Goal: Task Accomplishment & Management: Use online tool/utility

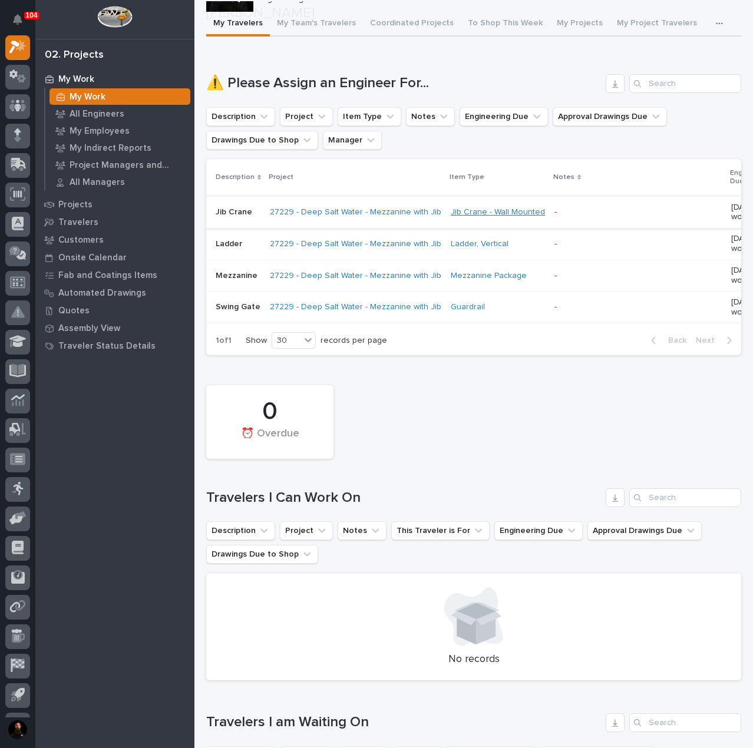
scroll to position [78, 0]
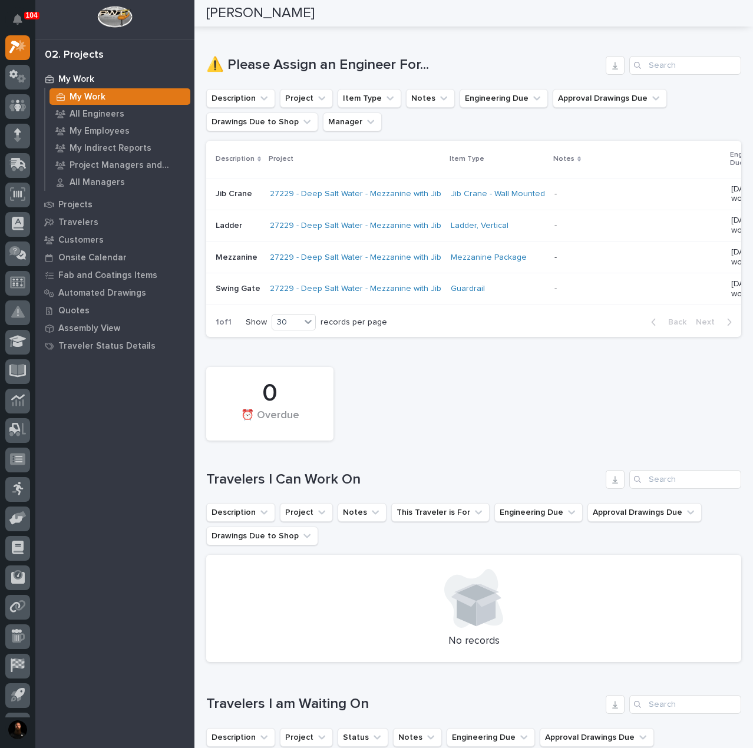
click at [250, 200] on div "Jib Crane" at bounding box center [238, 193] width 45 height 19
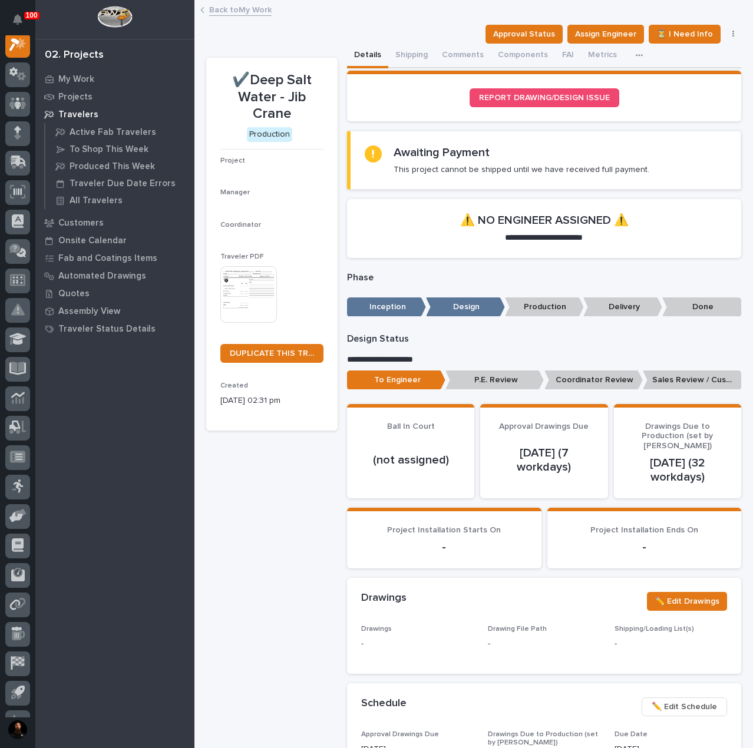
scroll to position [29, 0]
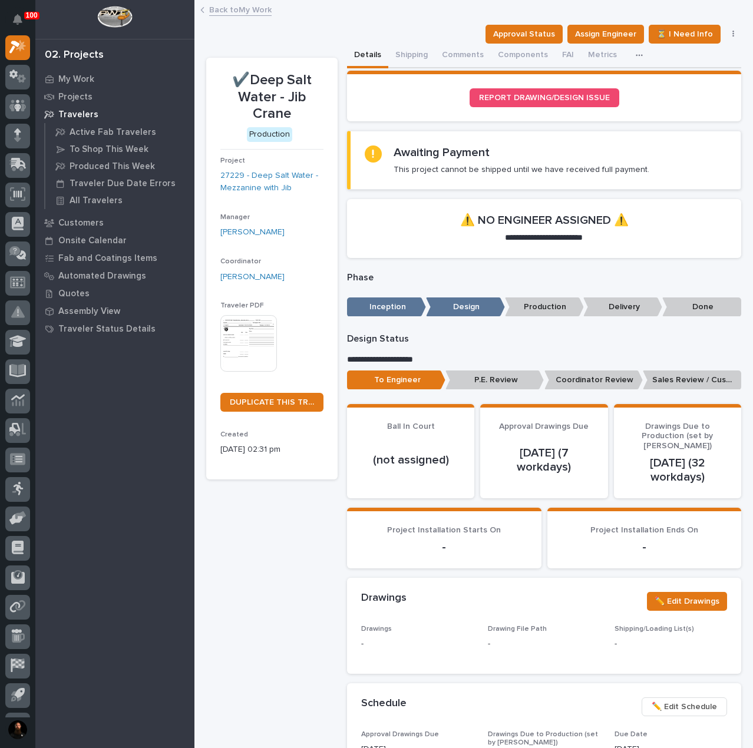
click at [283, 100] on p "✔️Deep Salt Water - Jib Crane" at bounding box center [271, 97] width 103 height 51
drag, startPoint x: 283, startPoint y: 100, endPoint x: 292, endPoint y: 69, distance: 32.5
click at [283, 100] on p "✔️Deep Salt Water - Jib Crane" at bounding box center [271, 97] width 103 height 51
click at [292, 70] on div "✔️Deep Salt Water - Jib Crane" at bounding box center [271, 96] width 103 height 53
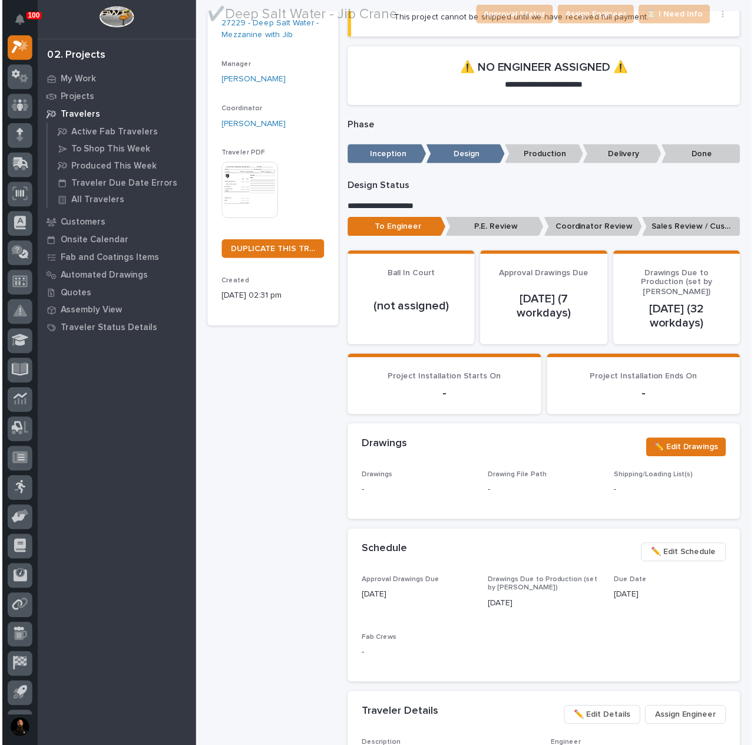
scroll to position [157, 0]
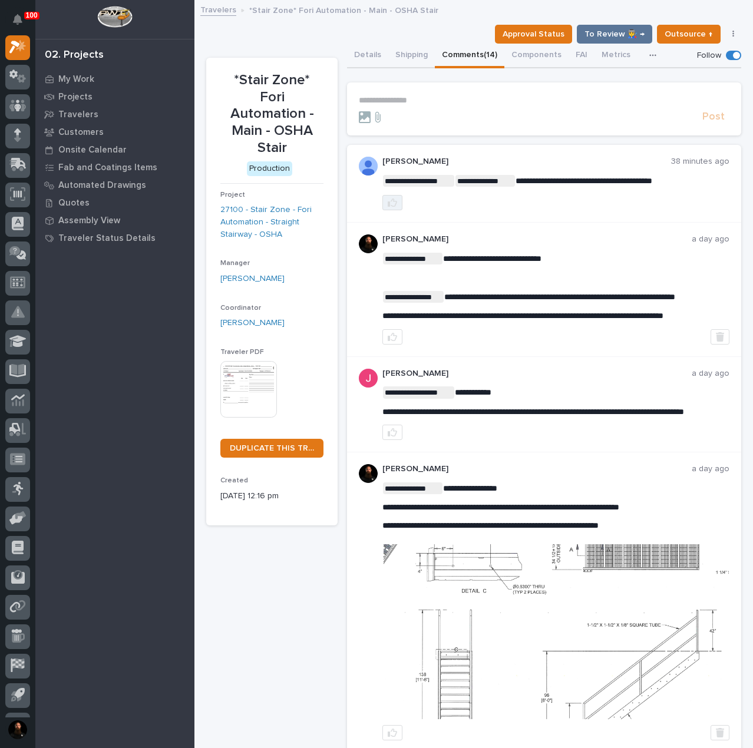
click at [392, 203] on icon "button" at bounding box center [392, 202] width 9 height 9
click at [365, 59] on button "Details" at bounding box center [367, 56] width 41 height 25
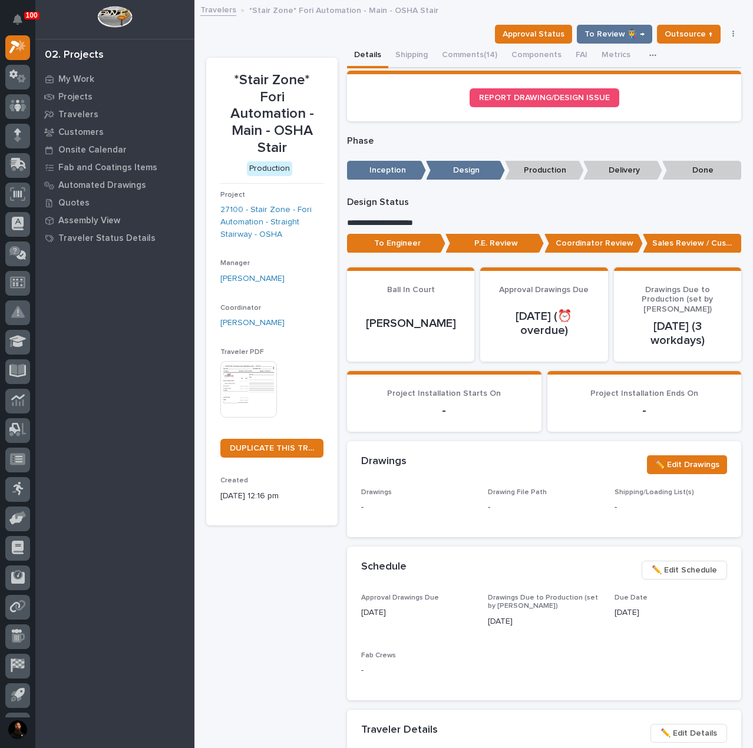
click at [405, 248] on p "To Engineer" at bounding box center [396, 243] width 98 height 19
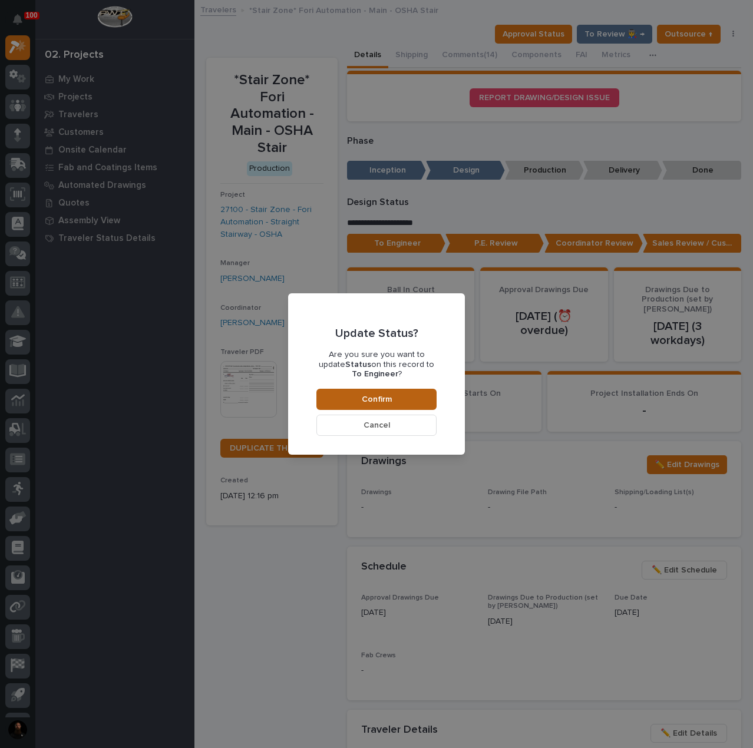
click at [401, 394] on button "Confirm" at bounding box center [376, 399] width 120 height 21
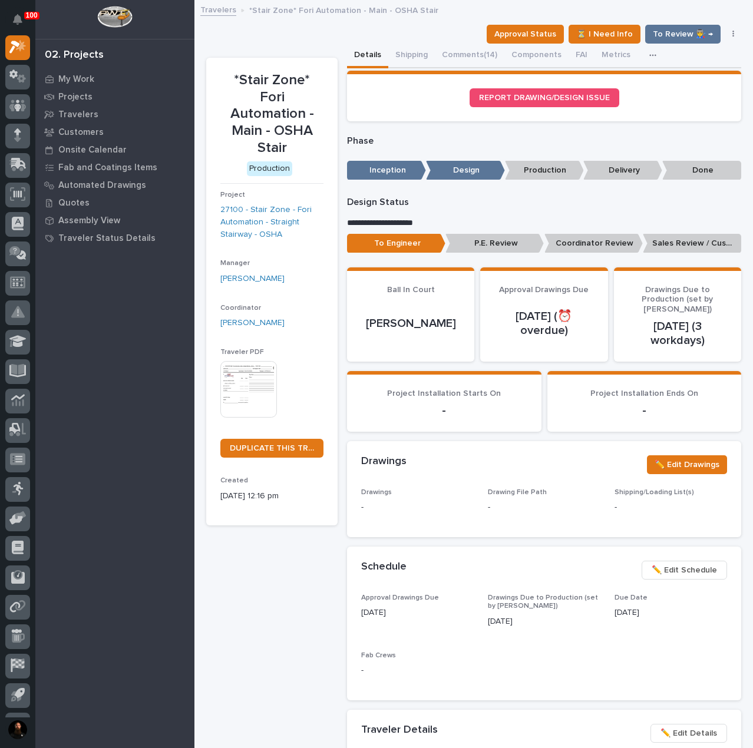
scroll to position [70, 0]
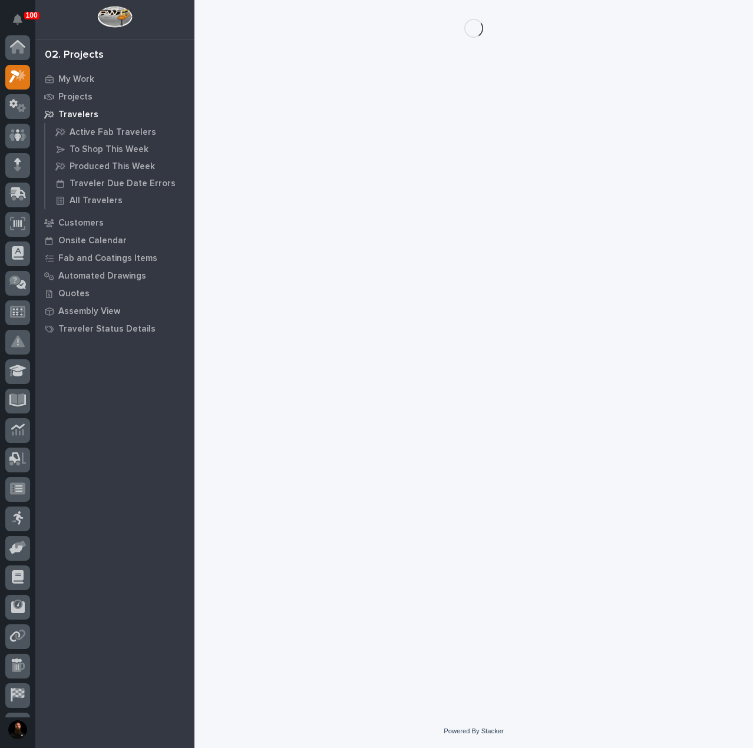
scroll to position [29, 0]
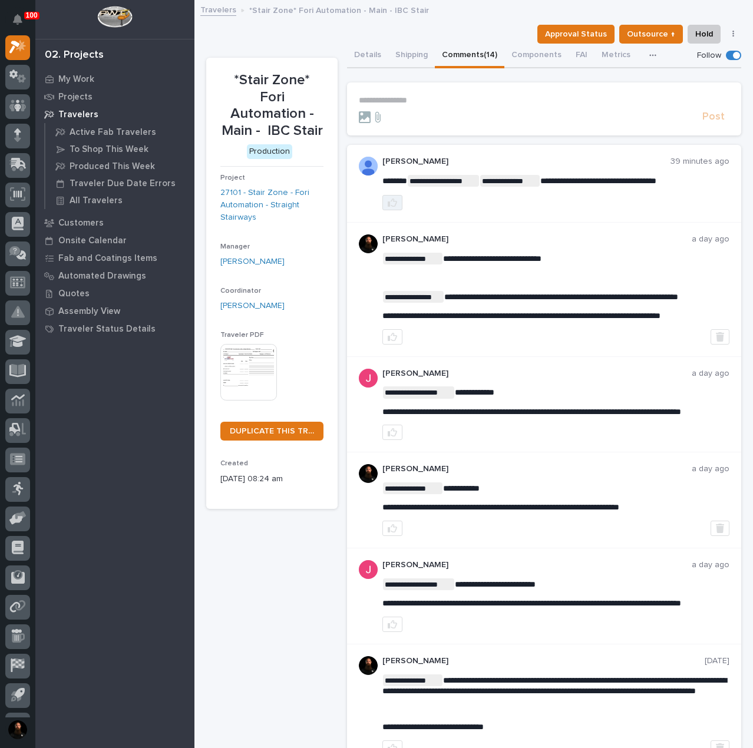
click at [394, 208] on button "button" at bounding box center [392, 202] width 20 height 15
click at [369, 59] on button "Details" at bounding box center [367, 56] width 41 height 25
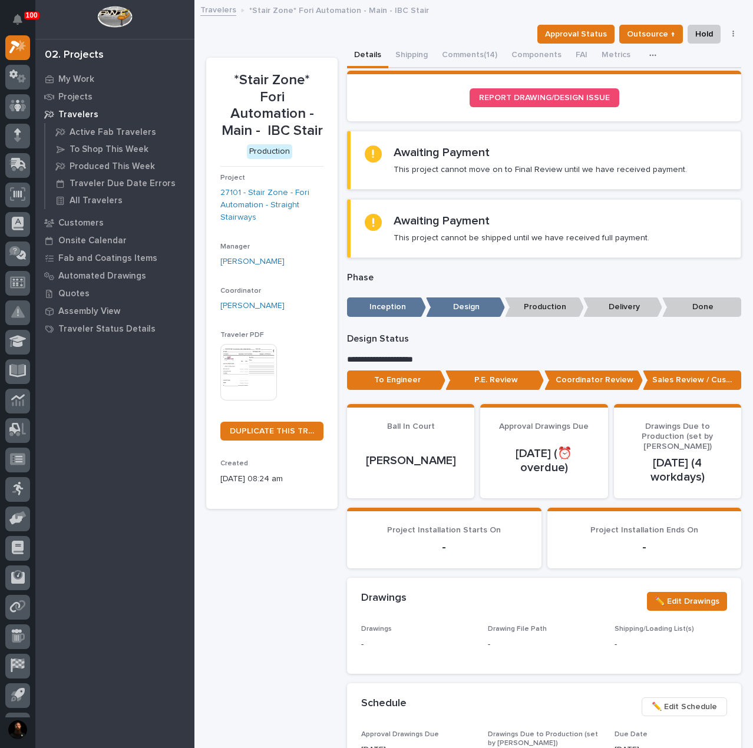
click at [413, 378] on p "To Engineer" at bounding box center [396, 380] width 98 height 19
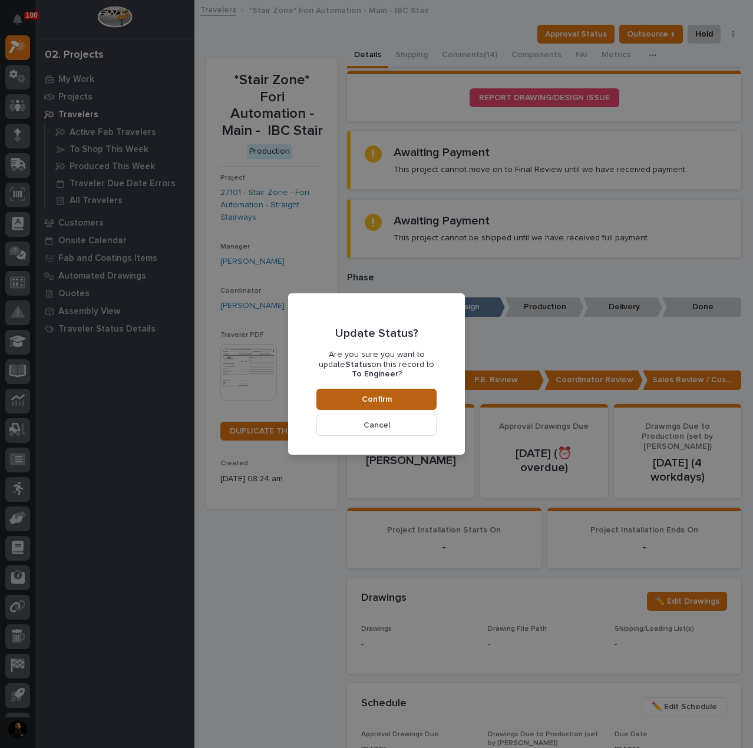
click at [408, 401] on button "Confirm" at bounding box center [376, 399] width 120 height 21
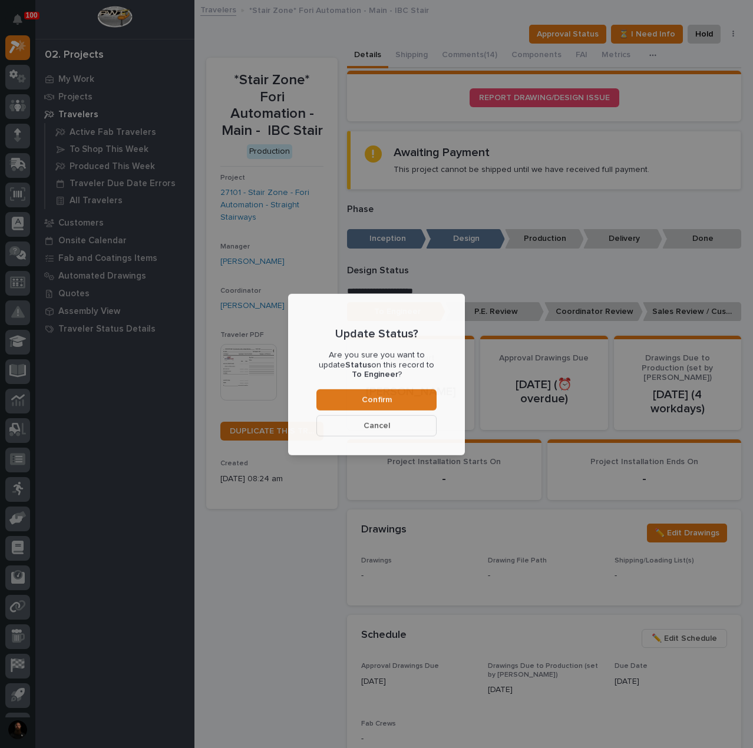
scroll to position [70, 0]
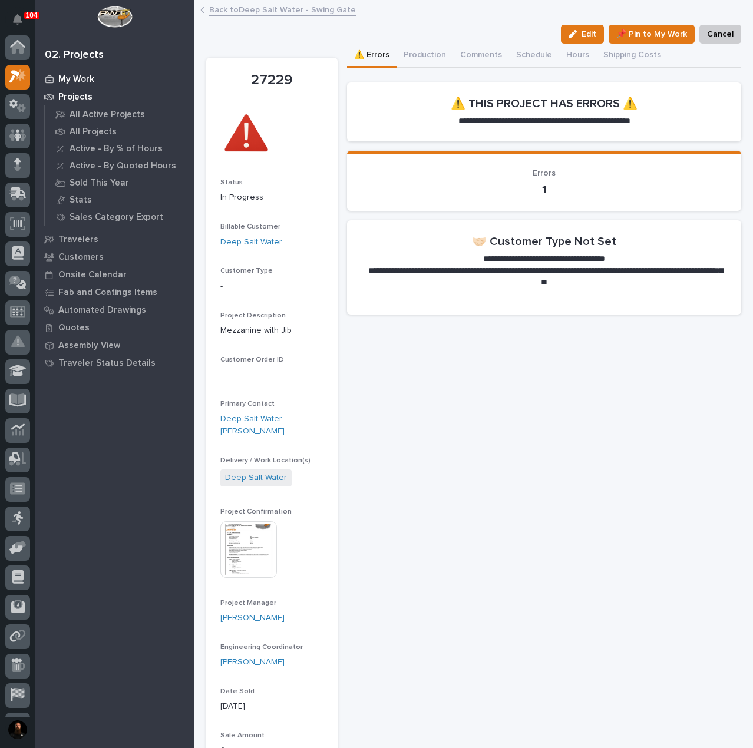
scroll to position [29, 0]
click at [432, 65] on button "Production" at bounding box center [425, 56] width 57 height 25
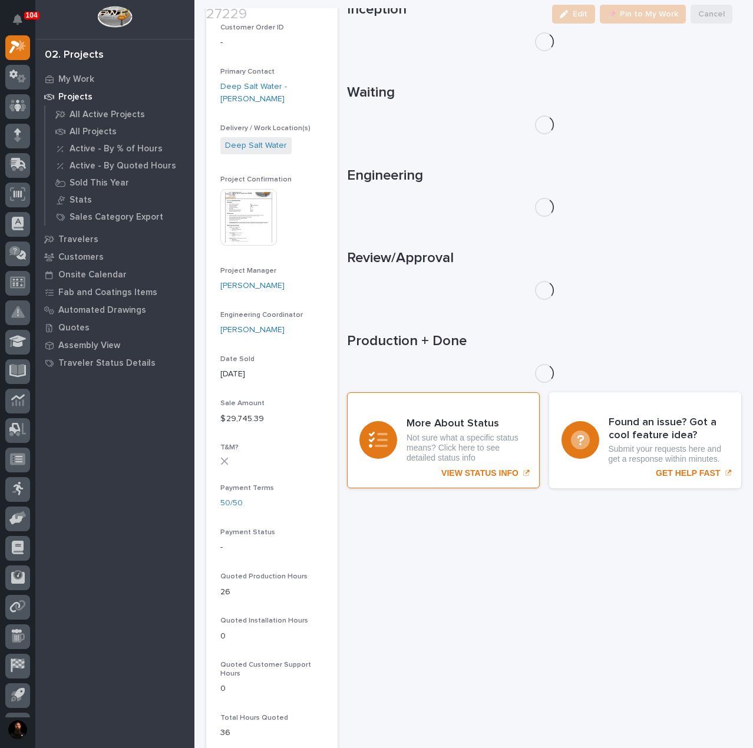
scroll to position [392, 0]
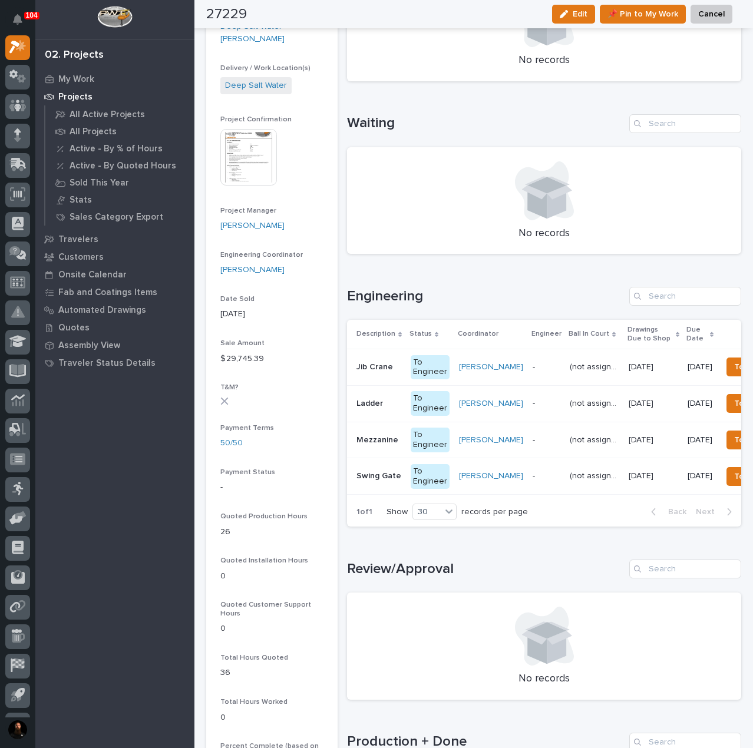
click at [378, 476] on p "Swing Gate" at bounding box center [380, 475] width 47 height 12
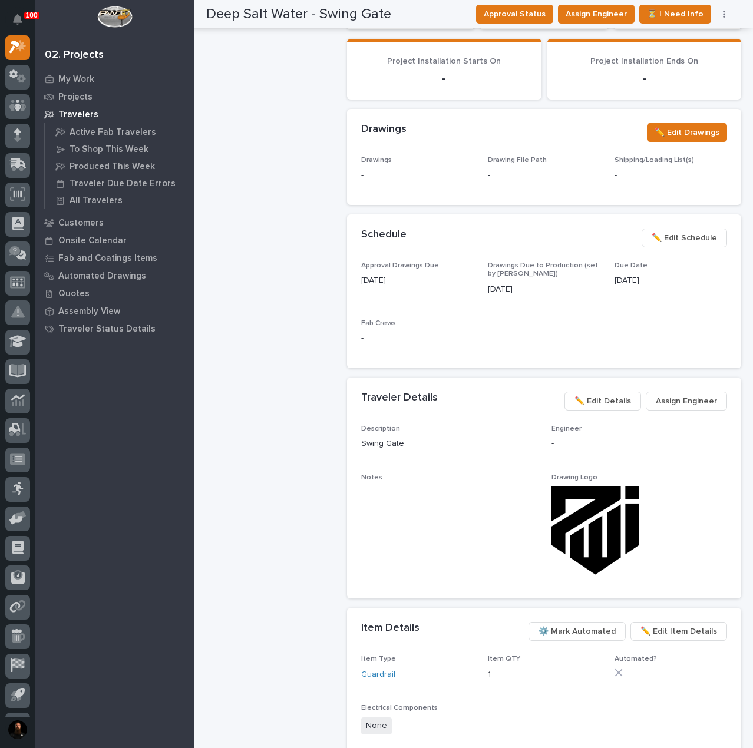
scroll to position [471, 0]
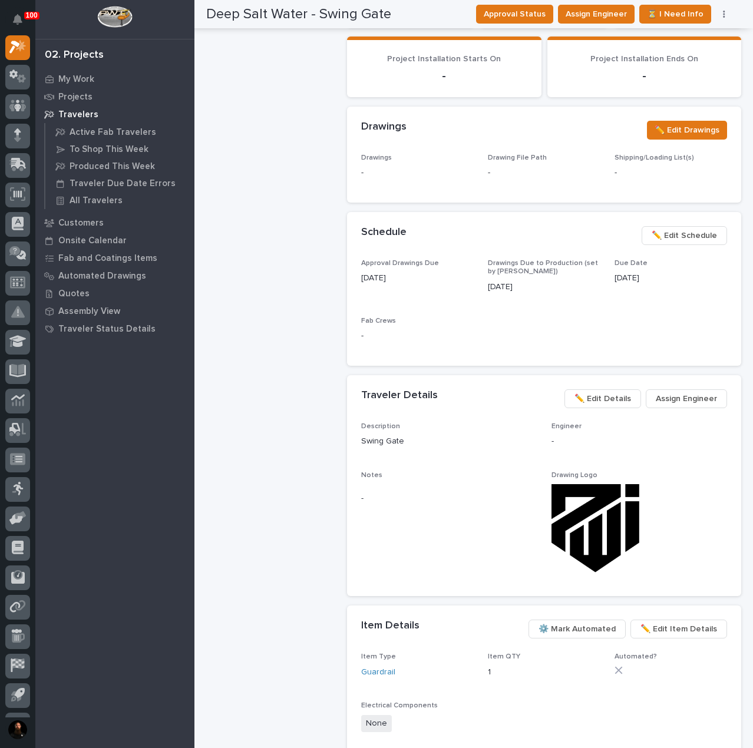
click at [598, 622] on span "⚙️ Mark Automated" at bounding box center [577, 629] width 77 height 14
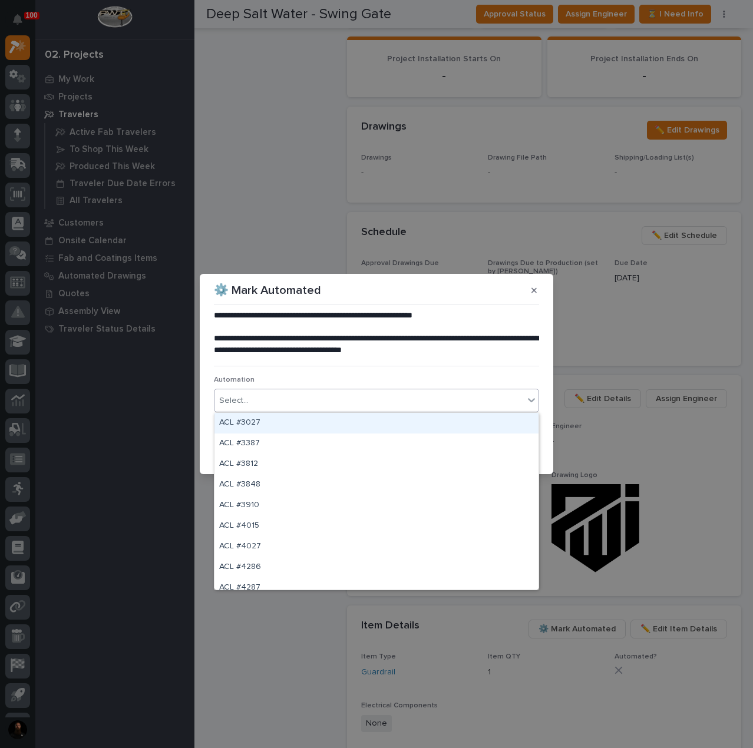
click at [279, 405] on div "Select..." at bounding box center [369, 400] width 309 height 19
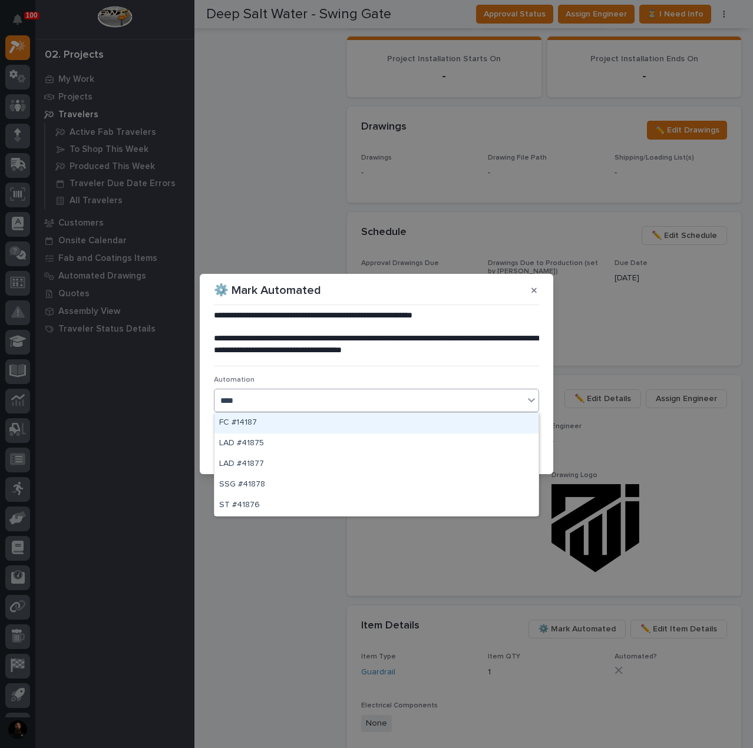
type input "*****"
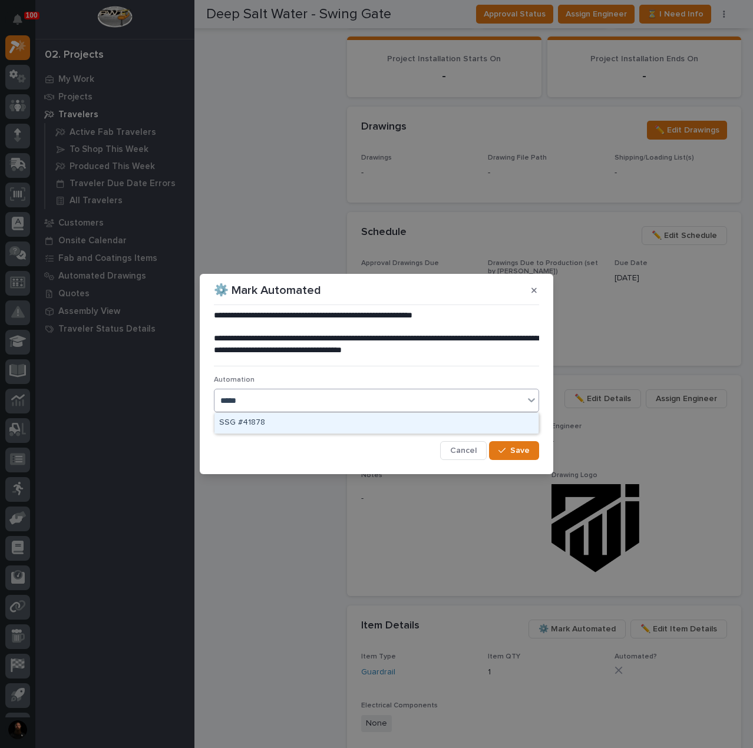
click at [278, 423] on div "SSG #41878" at bounding box center [377, 423] width 324 height 21
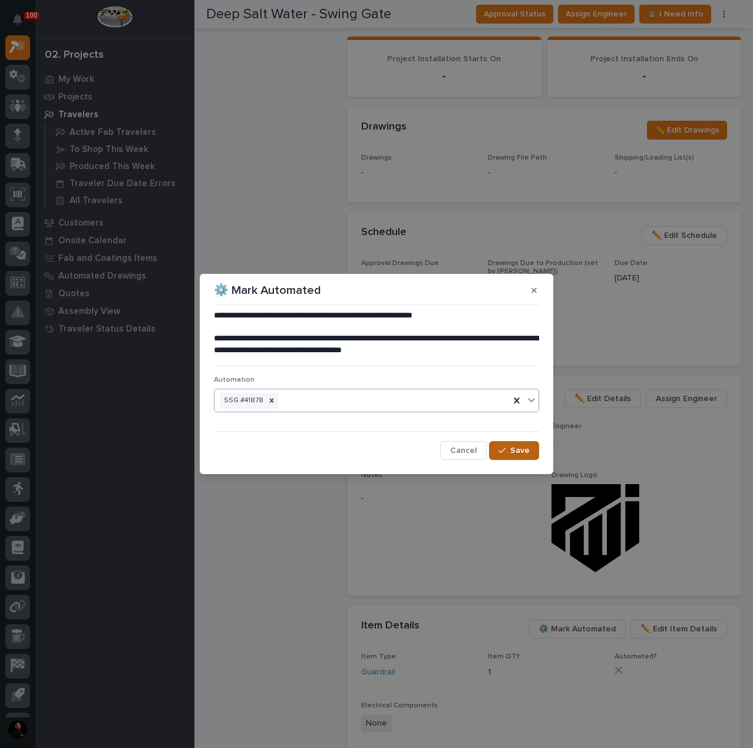
click at [504, 448] on icon "button" at bounding box center [502, 451] width 7 height 8
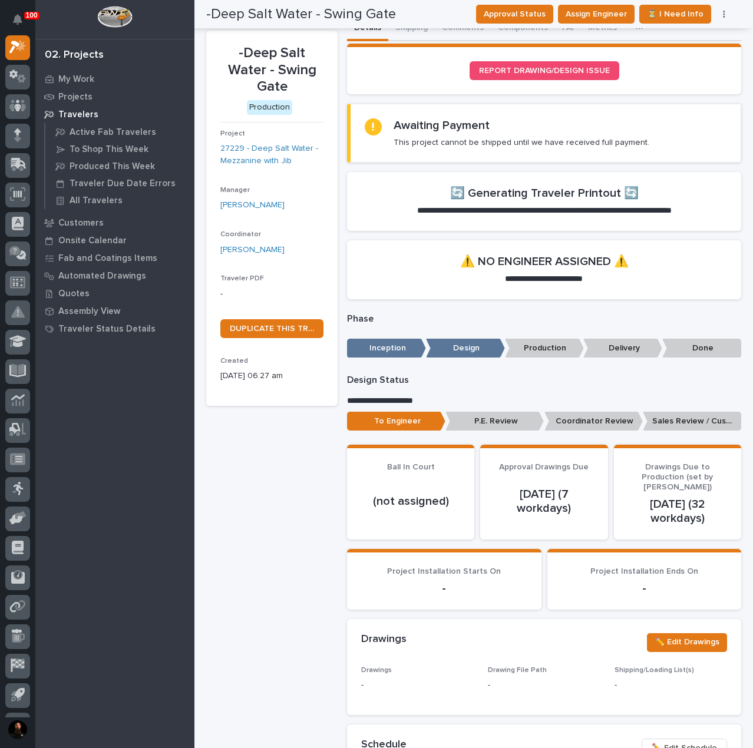
scroll to position [0, 0]
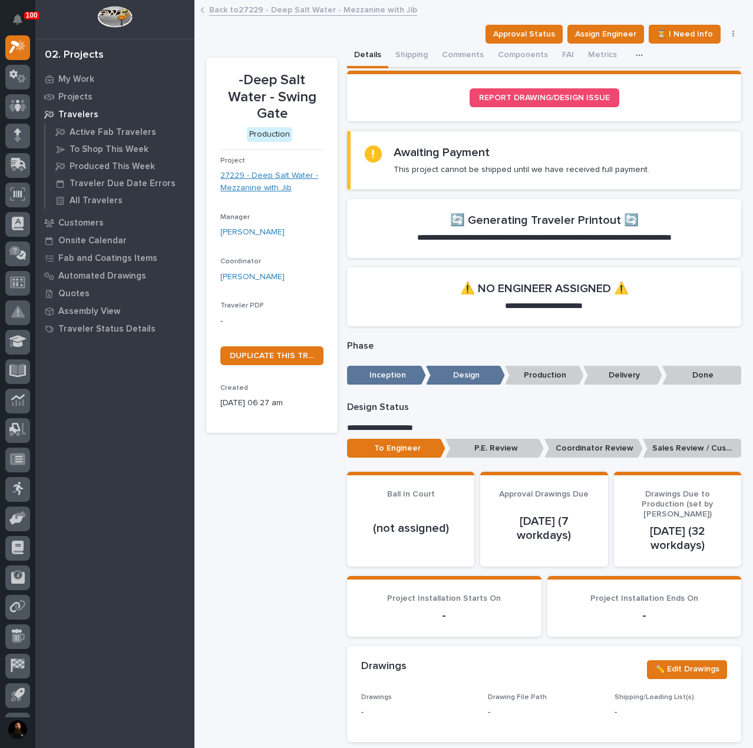
click at [263, 186] on link "27229 - Deep Salt Water - Mezzanine with Jib" at bounding box center [271, 182] width 103 height 25
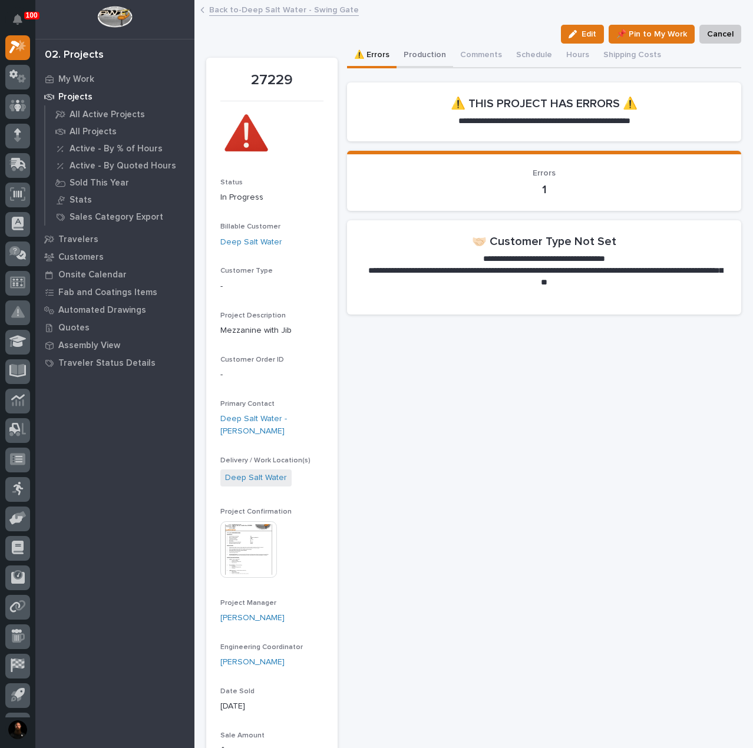
click at [421, 54] on button "Production" at bounding box center [425, 56] width 57 height 25
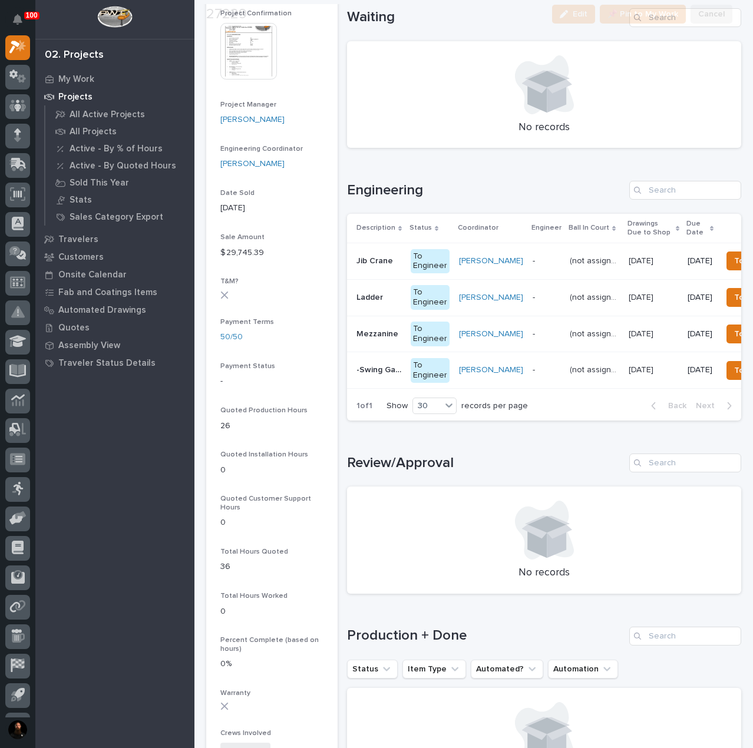
scroll to position [550, 0]
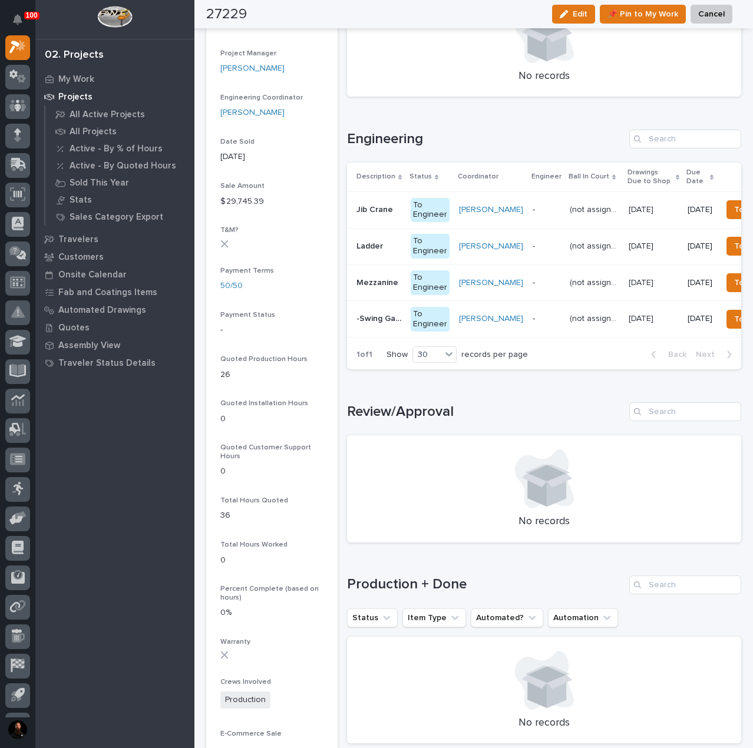
click at [372, 251] on div "Ladder Ladder" at bounding box center [379, 246] width 45 height 19
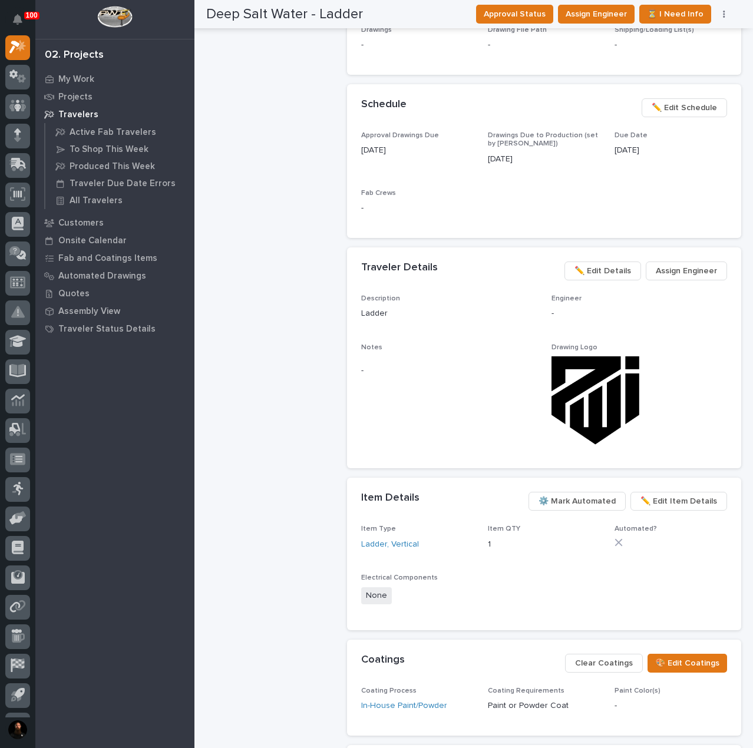
scroll to position [628, 0]
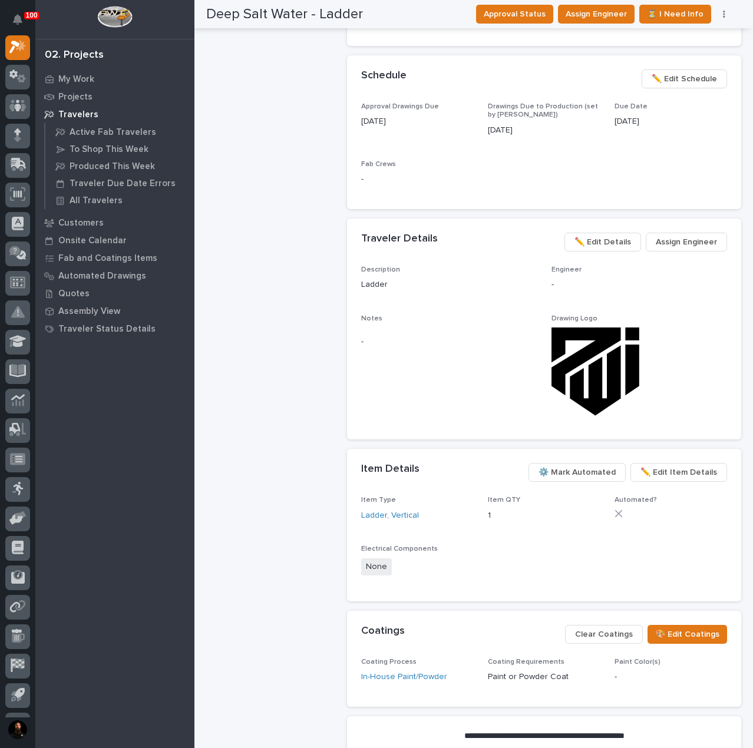
click at [586, 467] on span "⚙️ Mark Automated" at bounding box center [577, 473] width 77 height 14
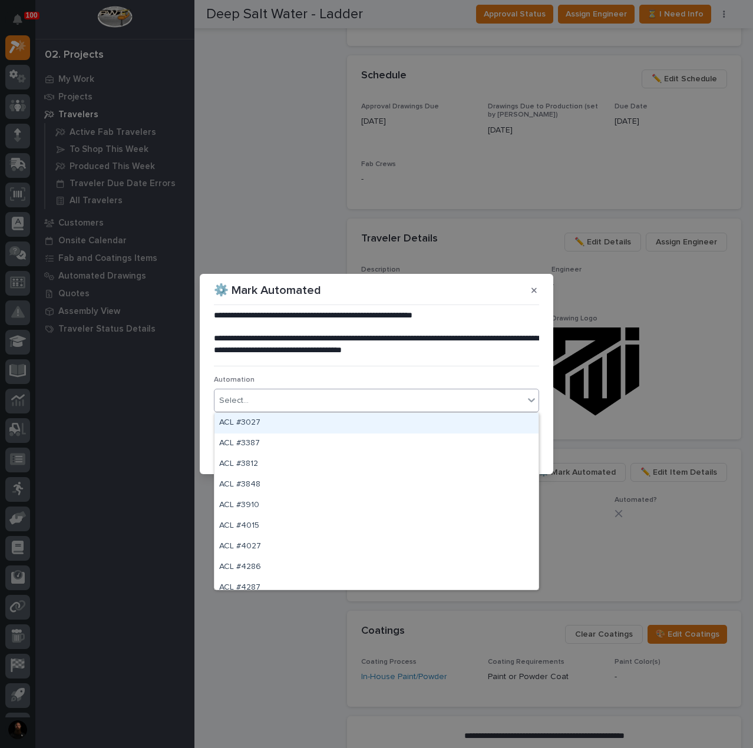
click at [265, 400] on div "Select..." at bounding box center [369, 400] width 309 height 19
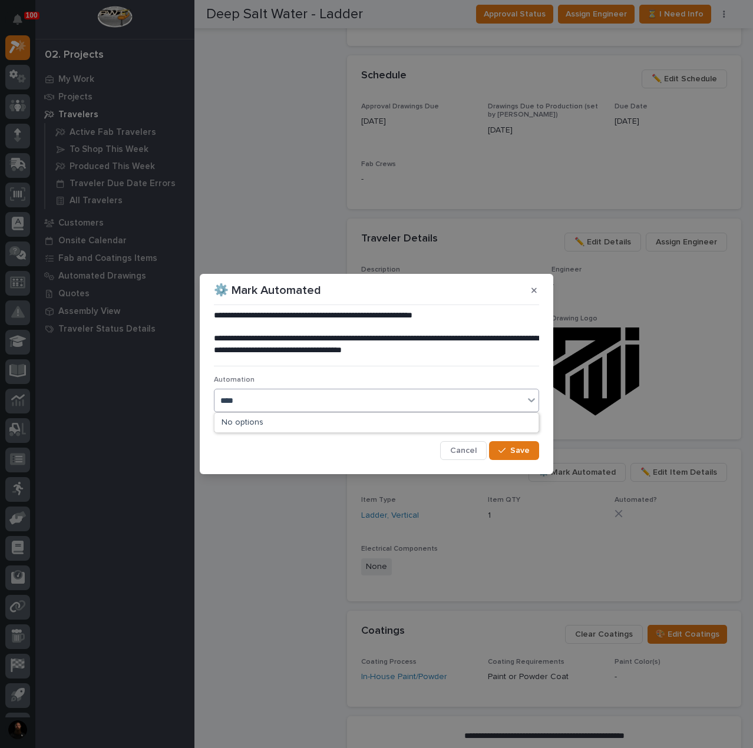
type input "*****"
click at [226, 425] on div "LAD #41877" at bounding box center [377, 423] width 324 height 21
click at [516, 454] on span "Save" at bounding box center [519, 451] width 19 height 11
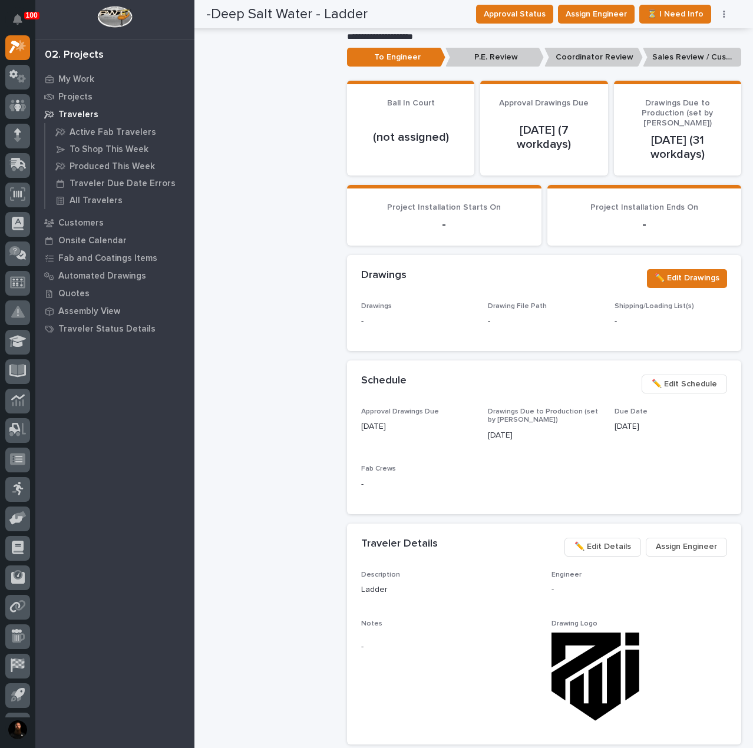
scroll to position [0, 0]
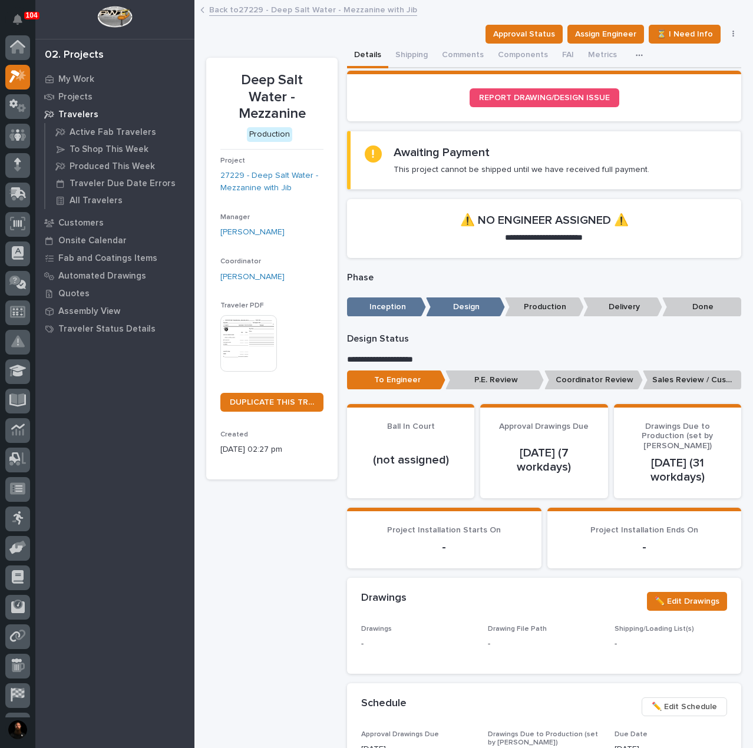
scroll to position [29, 0]
click at [427, 52] on button "Shipping" at bounding box center [411, 56] width 47 height 25
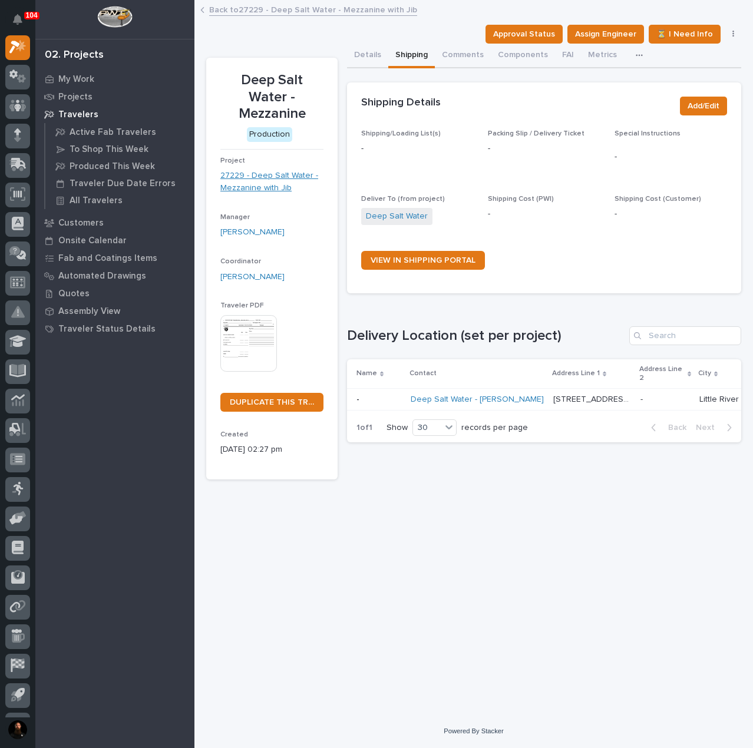
click at [248, 170] on link "27229 - Deep Salt Water - Mezzanine with Jib" at bounding box center [271, 182] width 103 height 25
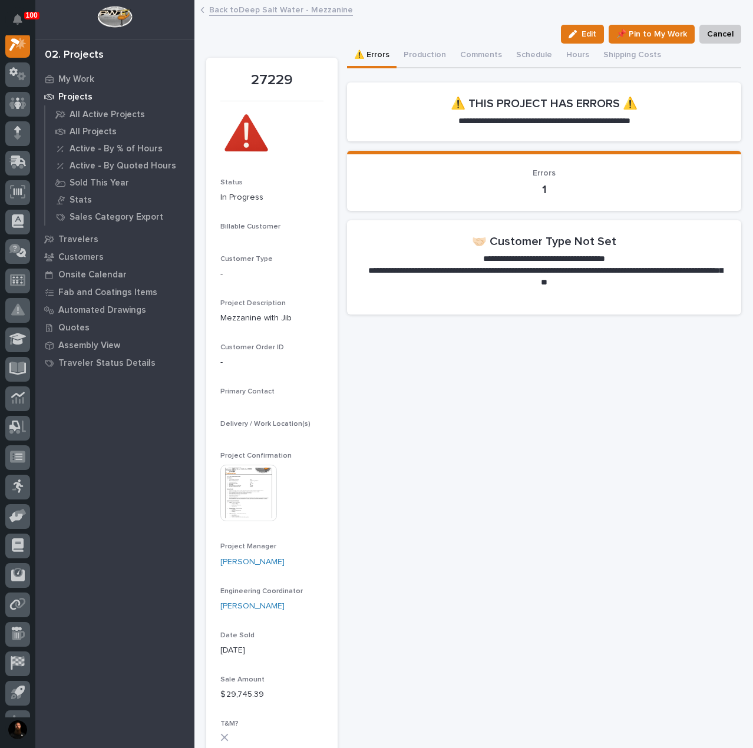
scroll to position [29, 0]
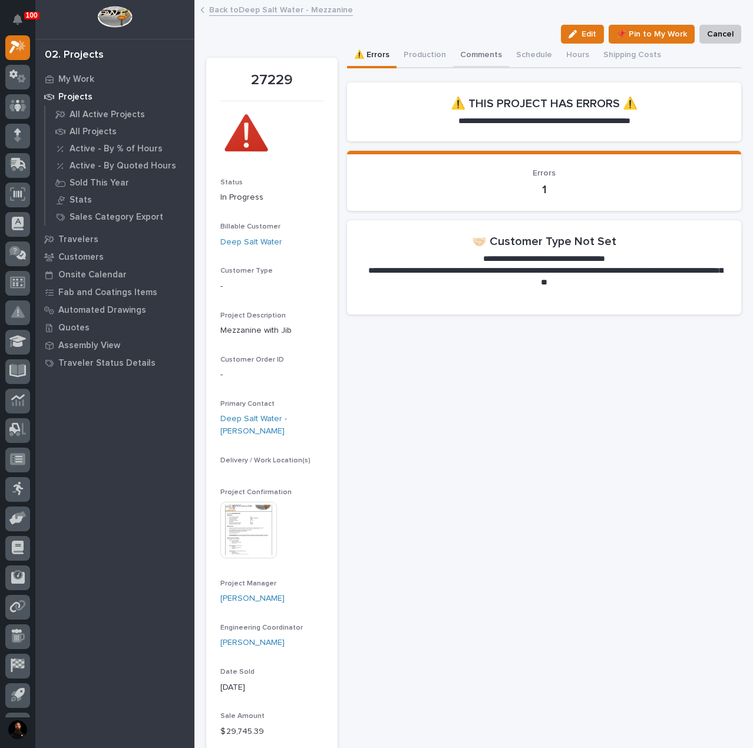
click at [464, 56] on button "Comments" at bounding box center [481, 56] width 56 height 25
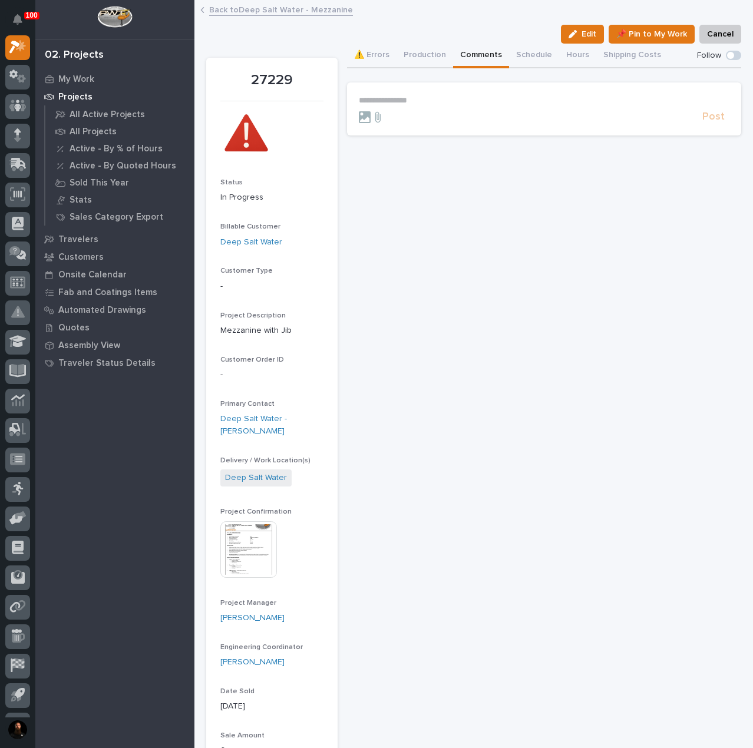
click at [405, 103] on p "**********" at bounding box center [544, 100] width 371 height 10
drag, startPoint x: 484, startPoint y: 100, endPoint x: 528, endPoint y: 112, distance: 45.3
click at [528, 112] on form "**********" at bounding box center [544, 112] width 371 height 34
click at [719, 124] on button "Post" at bounding box center [714, 123] width 32 height 14
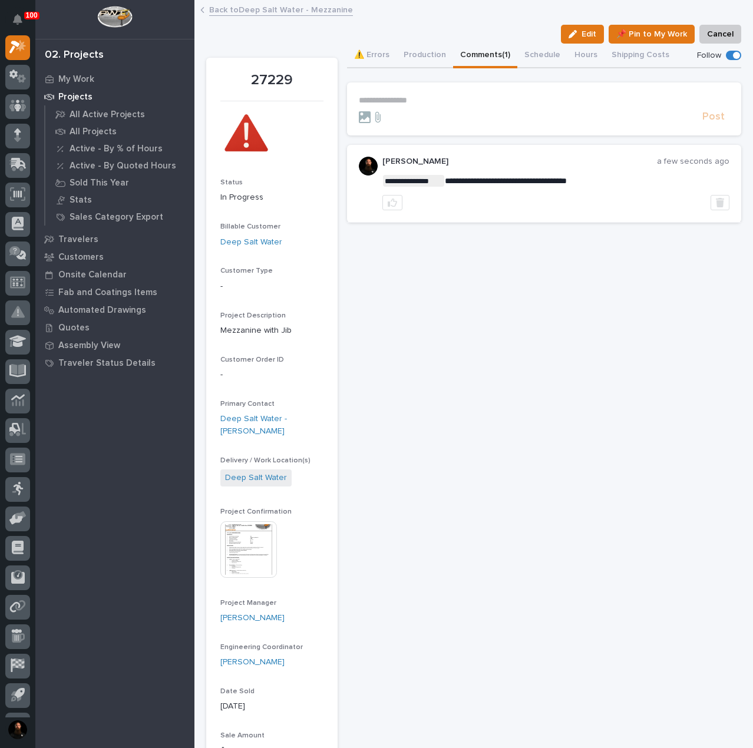
click at [405, 51] on button "Production" at bounding box center [425, 56] width 57 height 25
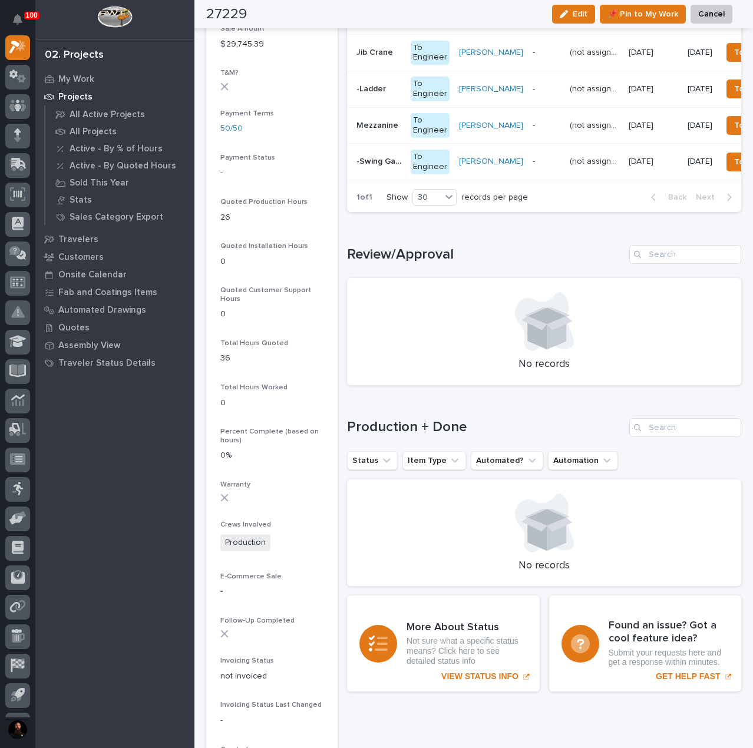
scroll to position [314, 0]
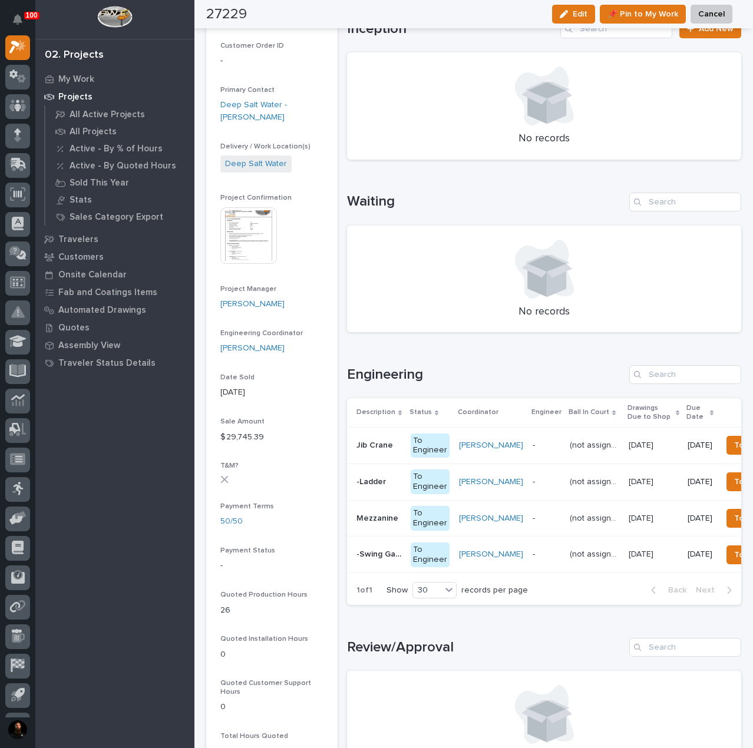
click at [380, 448] on p "Jib Crane" at bounding box center [376, 444] width 39 height 12
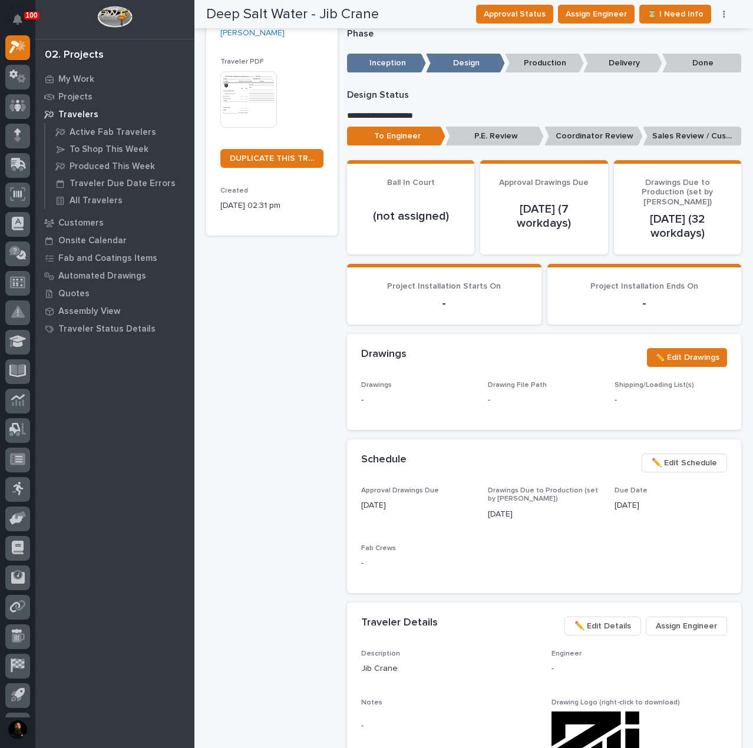
scroll to position [392, 0]
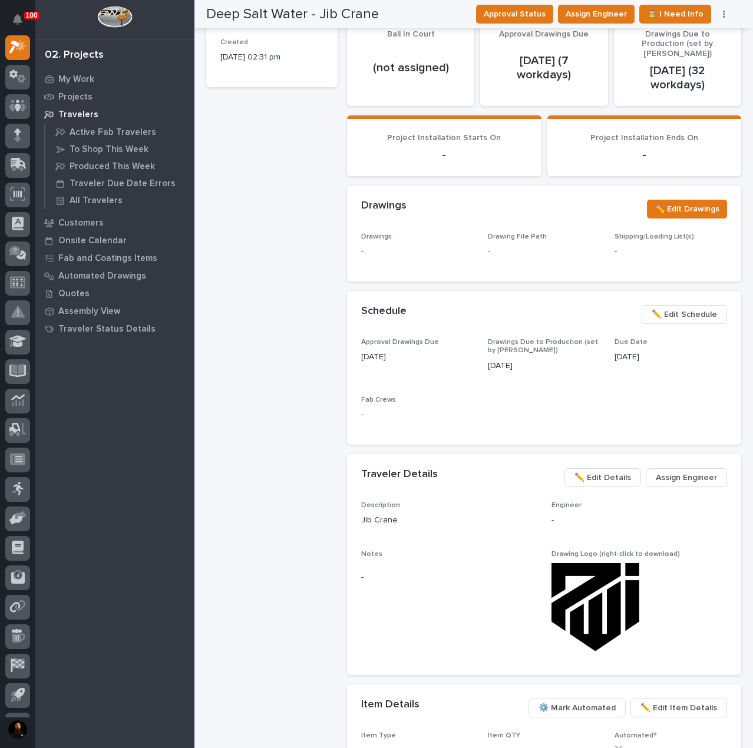
click at [589, 701] on span "⚙️ Mark Automated" at bounding box center [577, 708] width 77 height 14
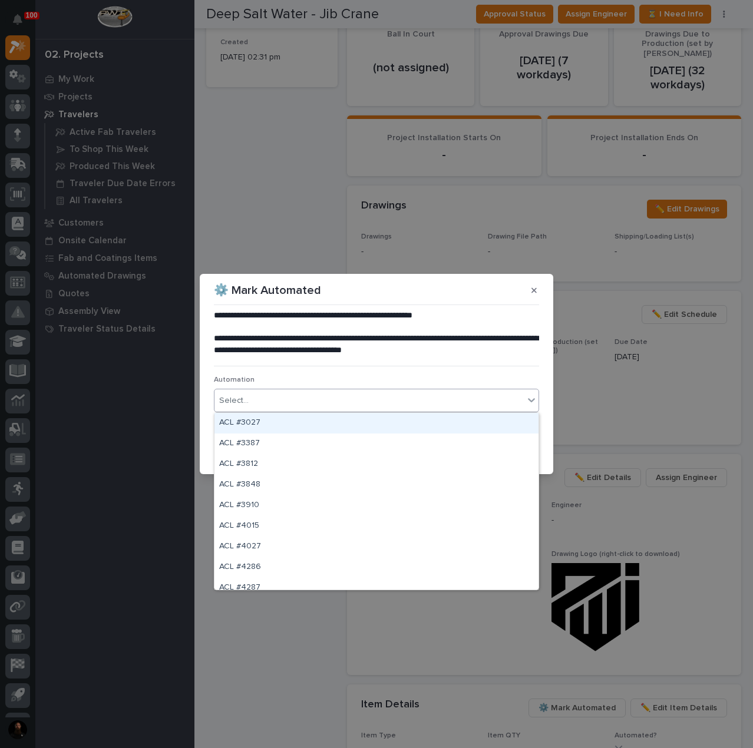
click at [277, 409] on div "Select..." at bounding box center [369, 400] width 309 height 19
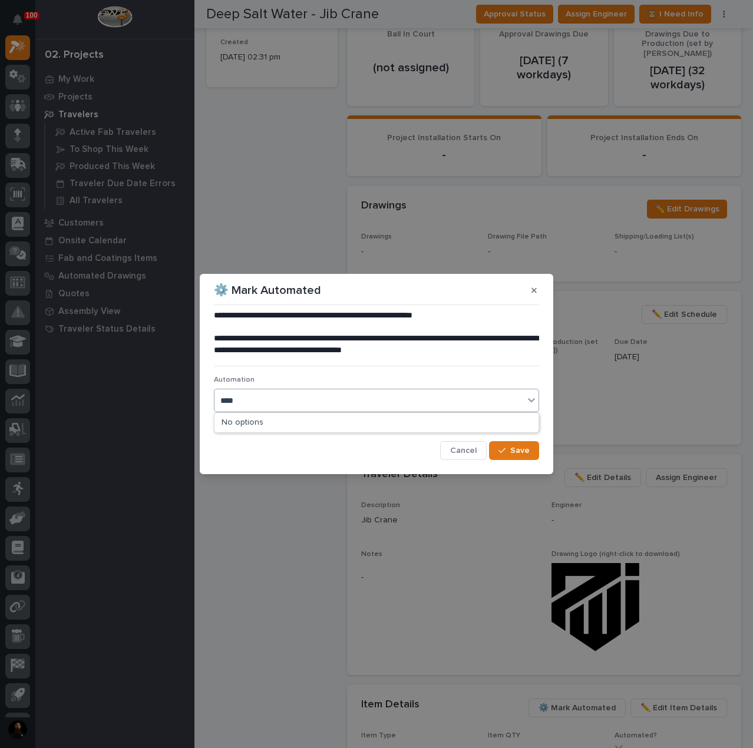
type input "*****"
click at [293, 417] on div "JC #41728" at bounding box center [377, 423] width 324 height 21
click at [509, 456] on button "Save" at bounding box center [514, 450] width 50 height 19
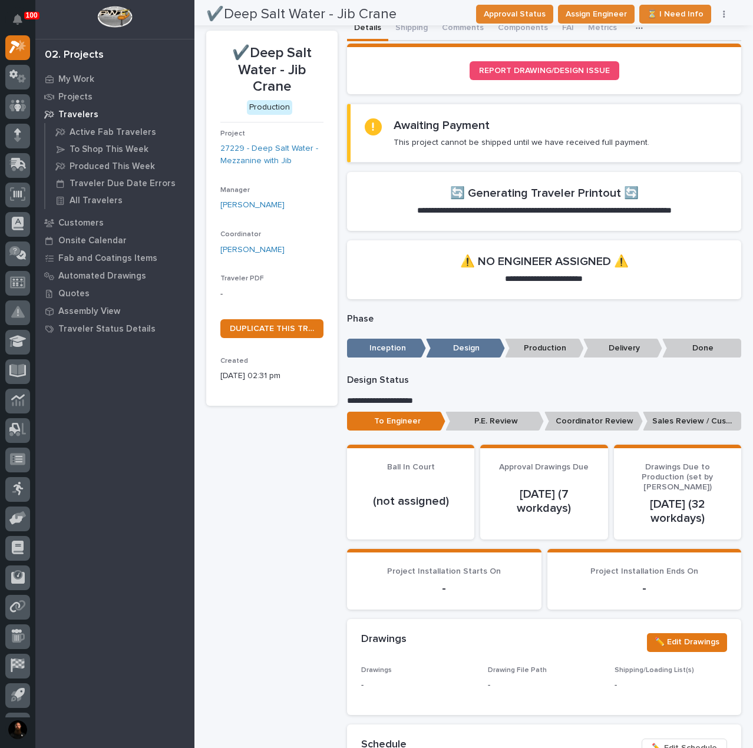
scroll to position [0, 0]
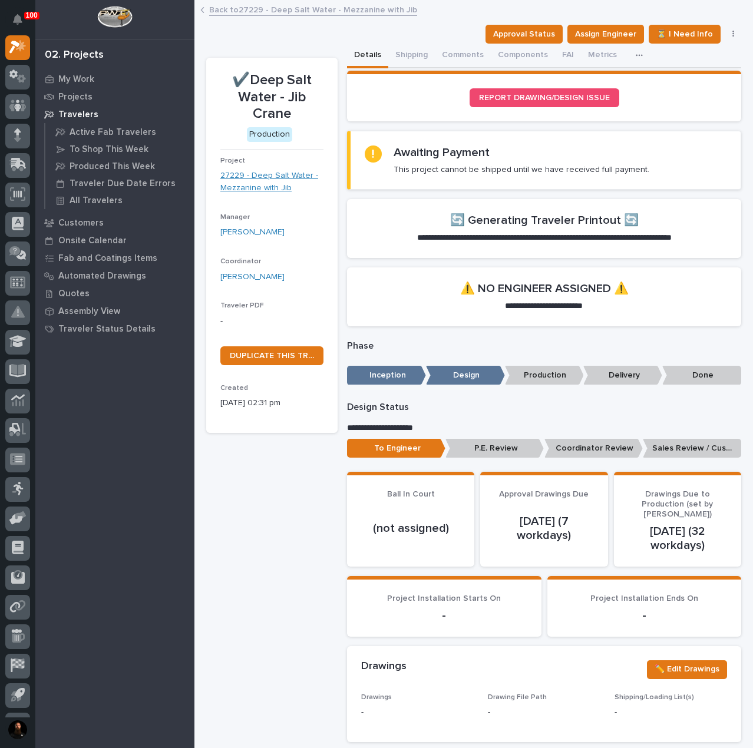
click at [270, 184] on link "27229 - Deep Salt Water - Mezzanine with Jib" at bounding box center [271, 182] width 103 height 25
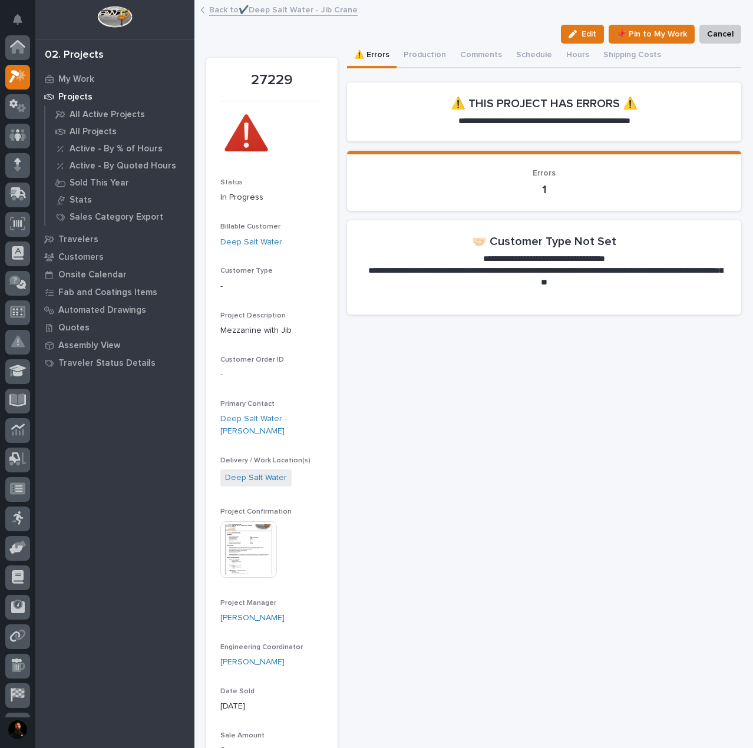
scroll to position [29, 0]
click at [483, 61] on button "Comments (1)" at bounding box center [485, 56] width 64 height 25
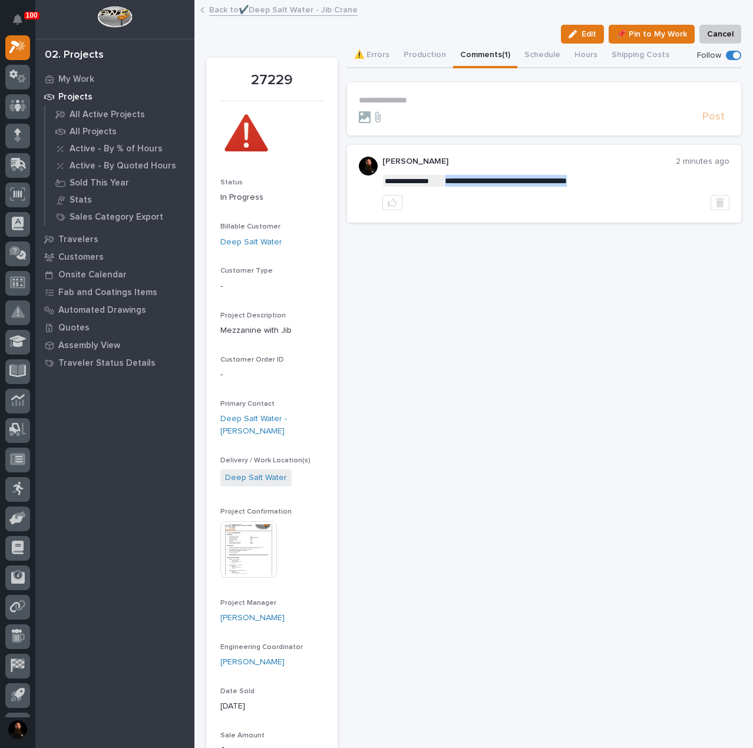
click at [545, 177] on span "**********" at bounding box center [506, 181] width 122 height 8
click at [544, 192] on div "**********" at bounding box center [555, 184] width 347 height 54
click at [539, 180] on span "**********" at bounding box center [506, 181] width 122 height 8
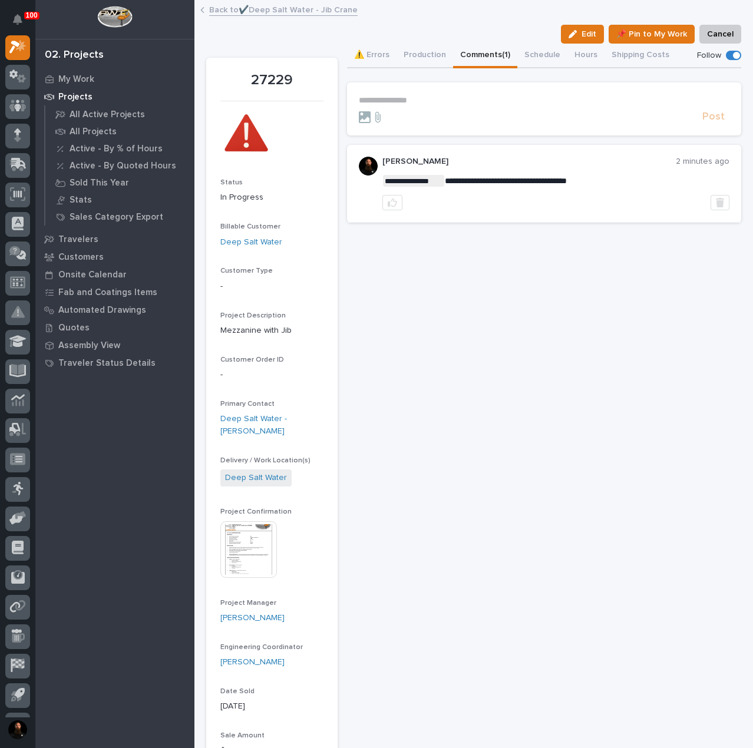
click at [543, 164] on p "[PERSON_NAME]" at bounding box center [528, 162] width 293 height 10
click at [535, 183] on span "**********" at bounding box center [506, 181] width 122 height 8
drag, startPoint x: 535, startPoint y: 183, endPoint x: 536, endPoint y: 166, distance: 17.7
click at [535, 183] on span "**********" at bounding box center [506, 181] width 122 height 8
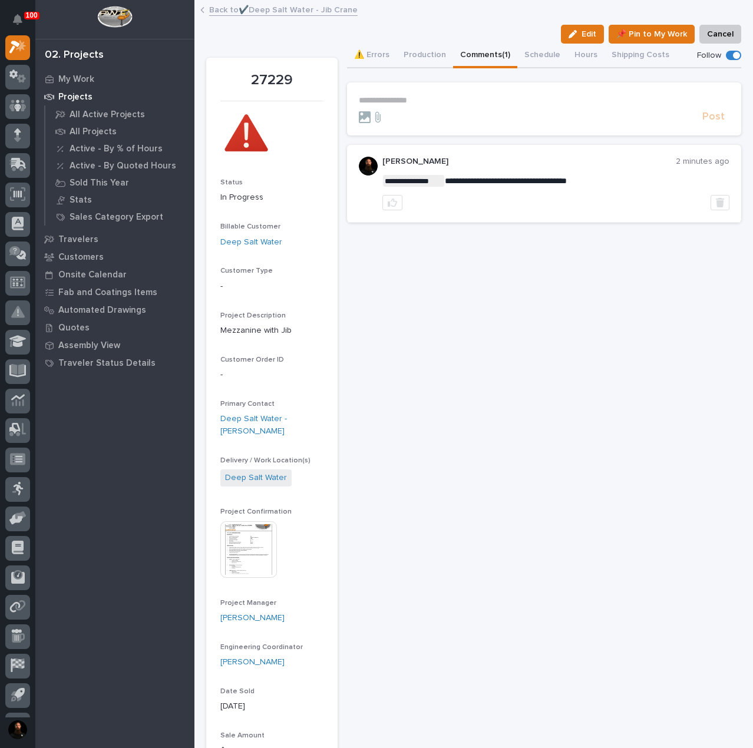
click at [536, 166] on p "[PERSON_NAME]" at bounding box center [528, 162] width 293 height 10
click at [546, 180] on span "**********" at bounding box center [506, 181] width 122 height 8
click at [546, 173] on div "**********" at bounding box center [555, 184] width 347 height 54
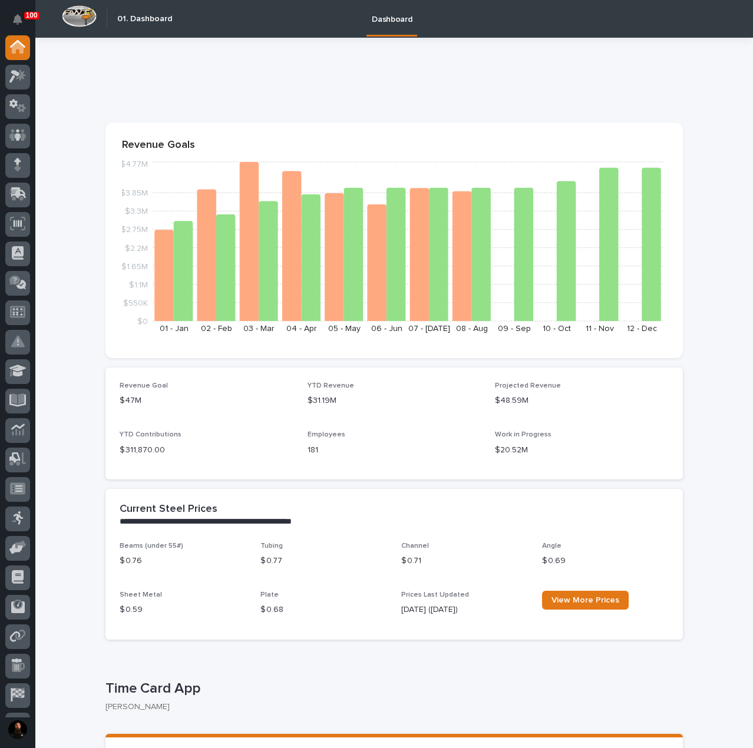
click at [268, 562] on p "$ 0.77" at bounding box center [323, 561] width 127 height 12
click at [271, 561] on p "$ 0.77" at bounding box center [323, 561] width 127 height 12
click at [275, 561] on p "$ 0.77" at bounding box center [323, 561] width 127 height 12
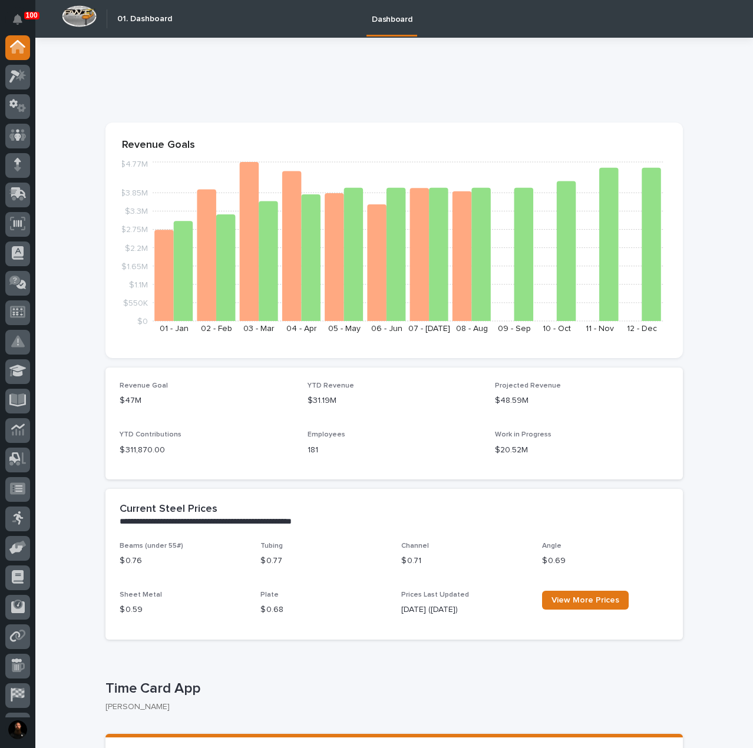
click at [276, 549] on span "Tubing" at bounding box center [271, 546] width 22 height 7
click at [276, 553] on div "$ 0.77" at bounding box center [323, 560] width 127 height 15
click at [278, 561] on p "$ 0.77" at bounding box center [323, 561] width 127 height 12
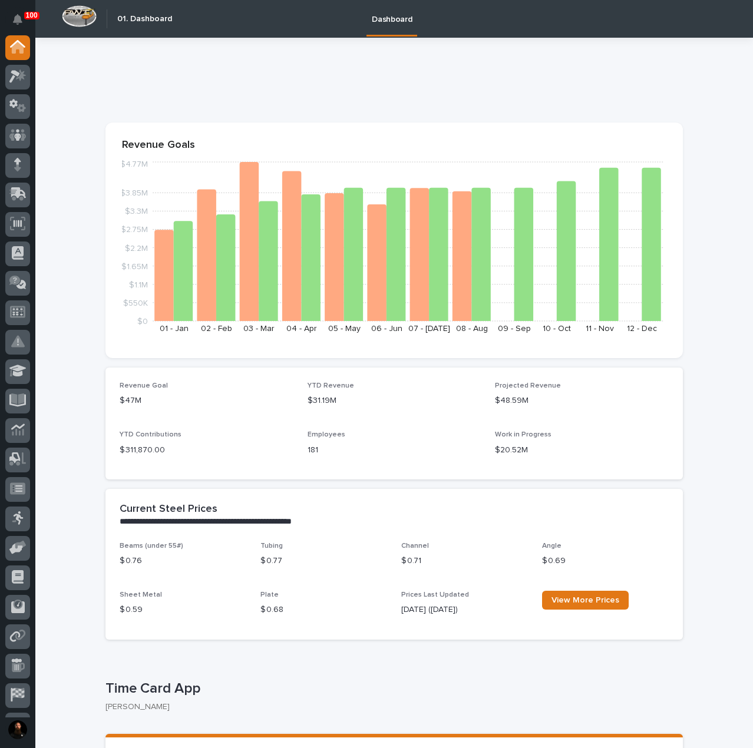
click at [274, 561] on p "$ 0.77" at bounding box center [323, 561] width 127 height 12
click at [273, 561] on p "$ 0.77" at bounding box center [323, 561] width 127 height 12
click at [273, 562] on p "$ 0.77" at bounding box center [323, 561] width 127 height 12
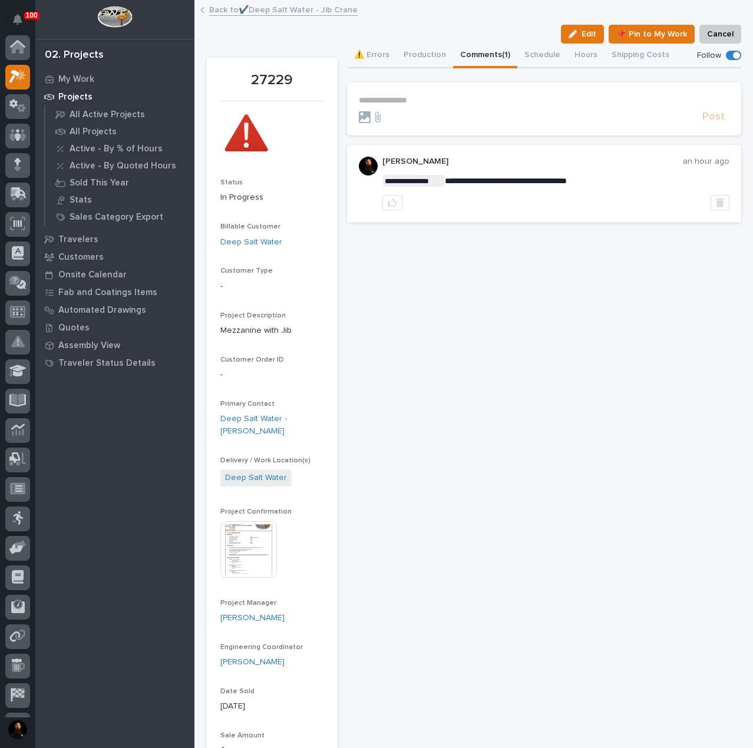
scroll to position [29, 0]
click at [288, 8] on link "Back to ✔️Deep Salt Water - Jib Crane" at bounding box center [283, 9] width 149 height 14
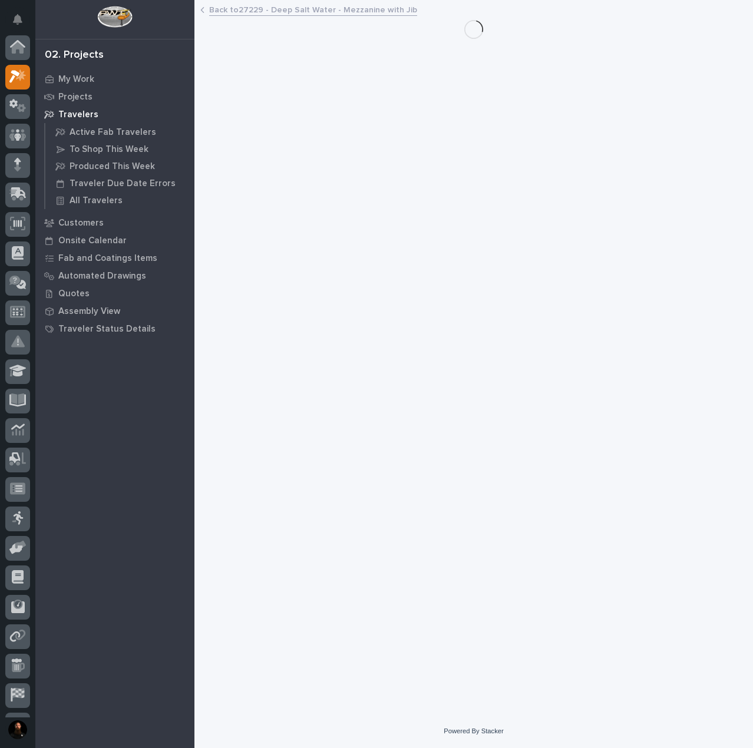
scroll to position [32, 0]
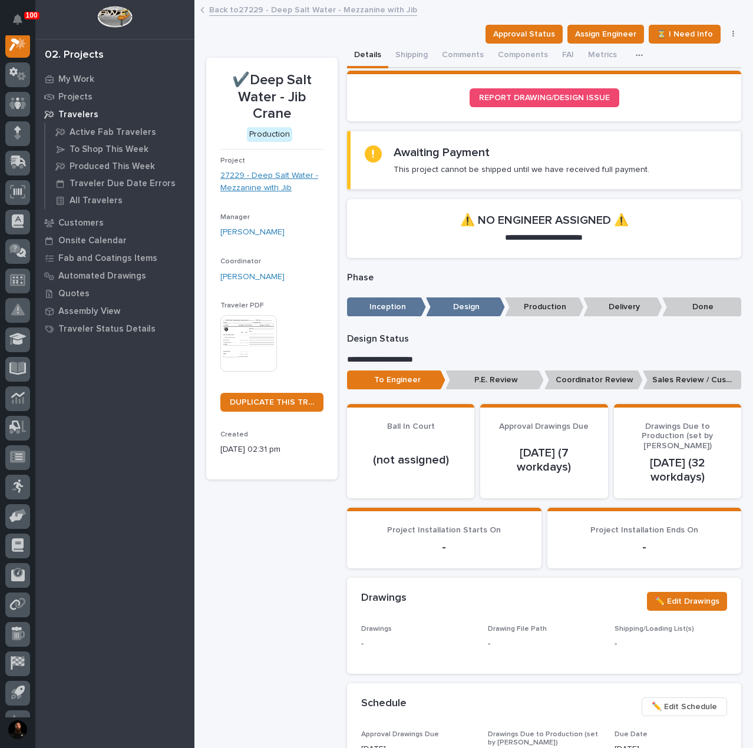
click at [286, 176] on link "27229 - Deep Salt Water - Mezzanine with Jib" at bounding box center [271, 182] width 103 height 25
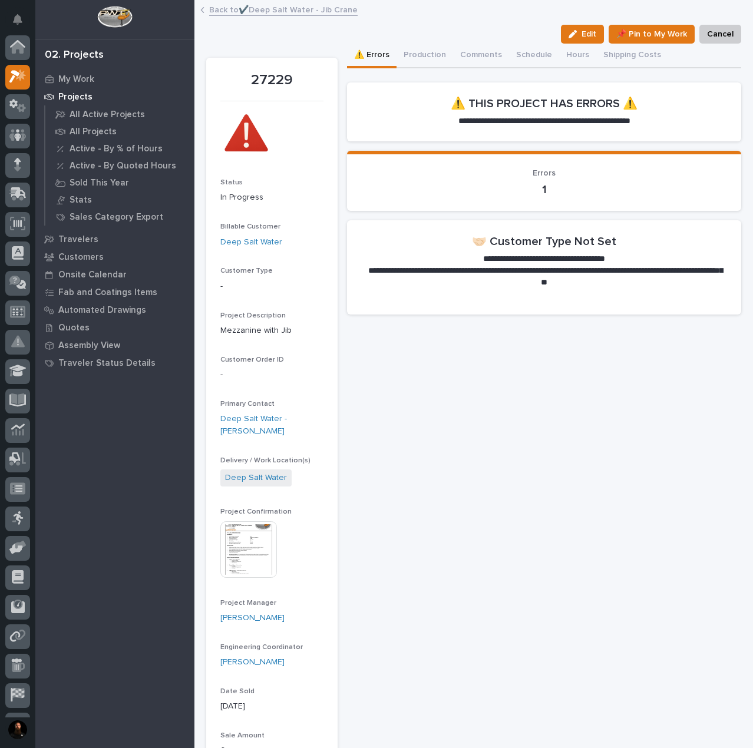
scroll to position [29, 0]
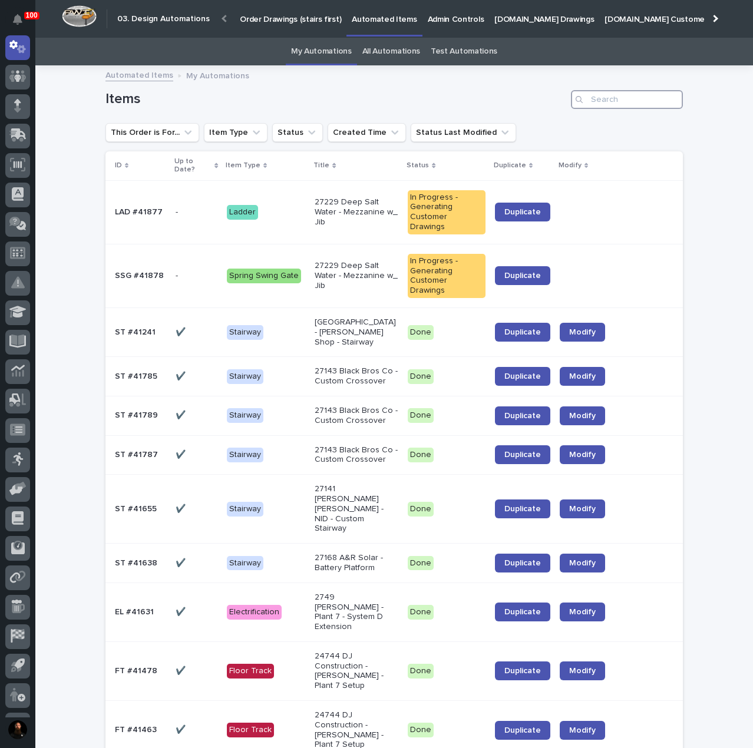
click at [616, 100] on input "Search" at bounding box center [627, 99] width 112 height 19
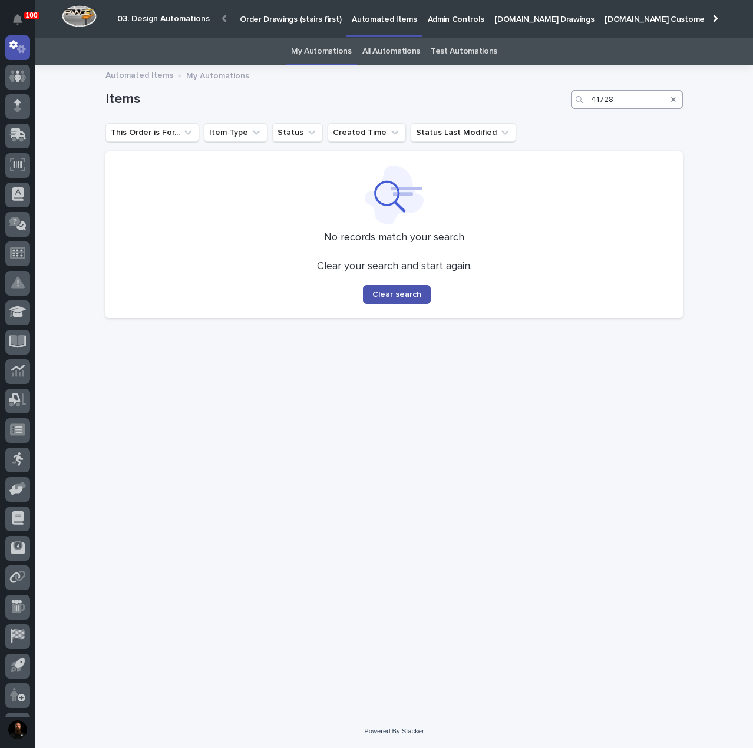
type input "41728"
click at [405, 54] on link "All Automations" at bounding box center [391, 52] width 58 height 28
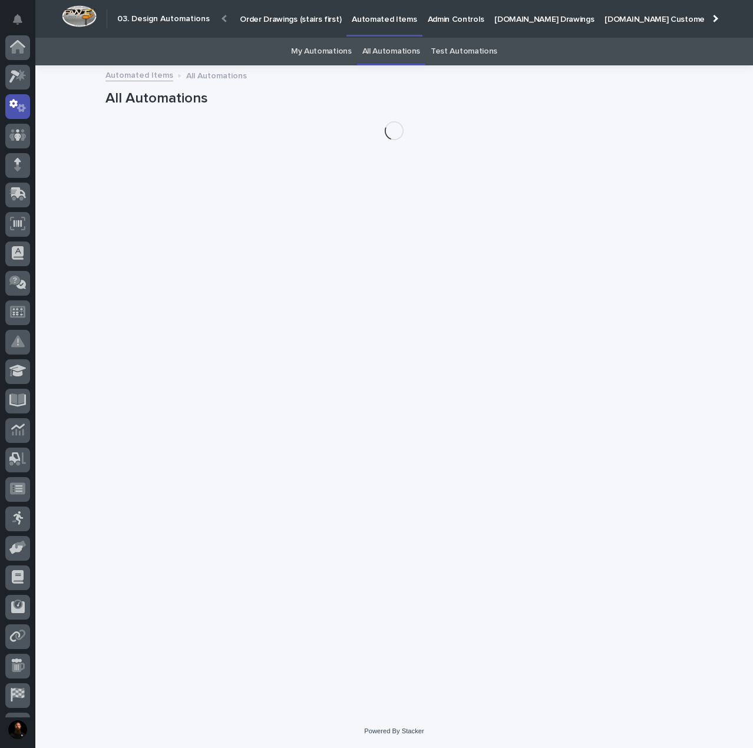
scroll to position [59, 0]
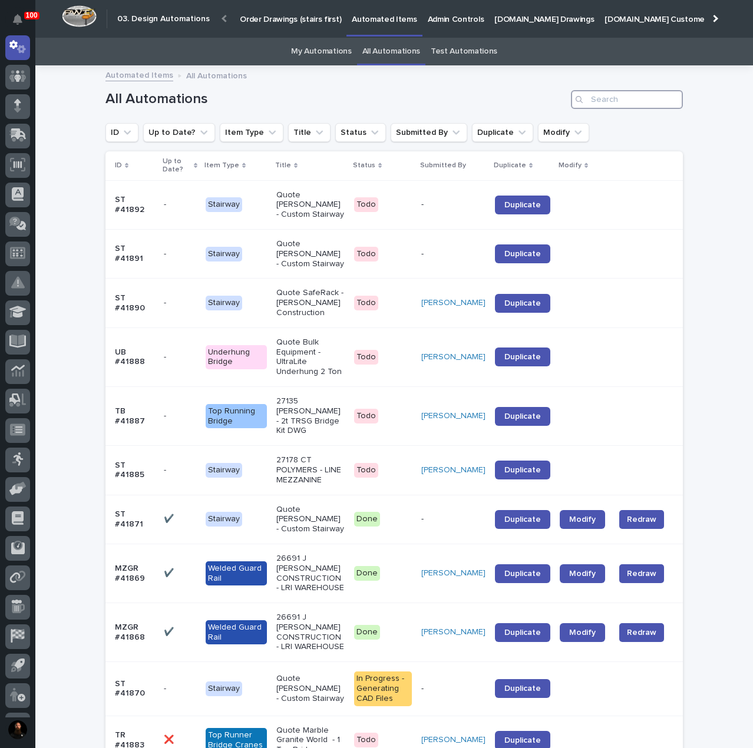
click at [611, 103] on input "Search" at bounding box center [627, 99] width 112 height 19
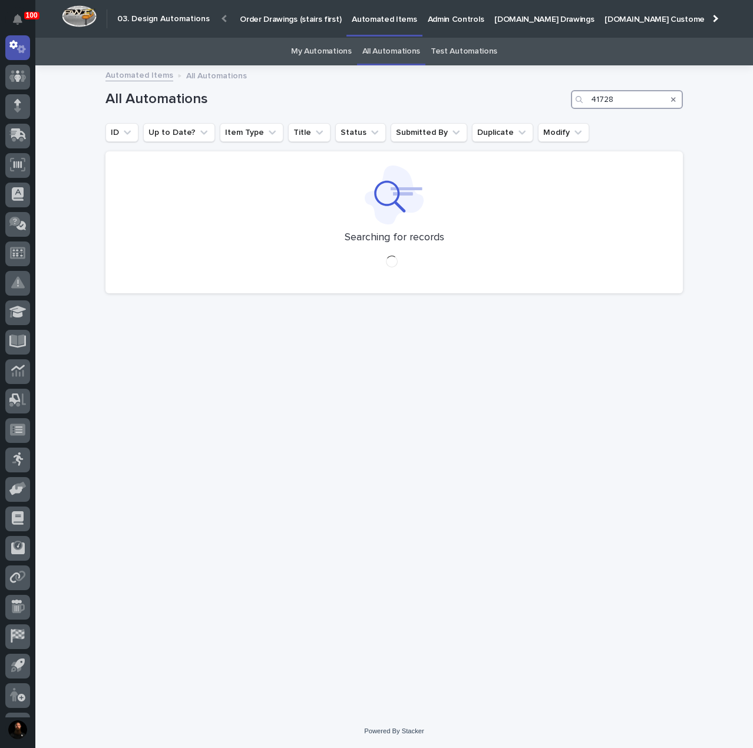
type input "41728"
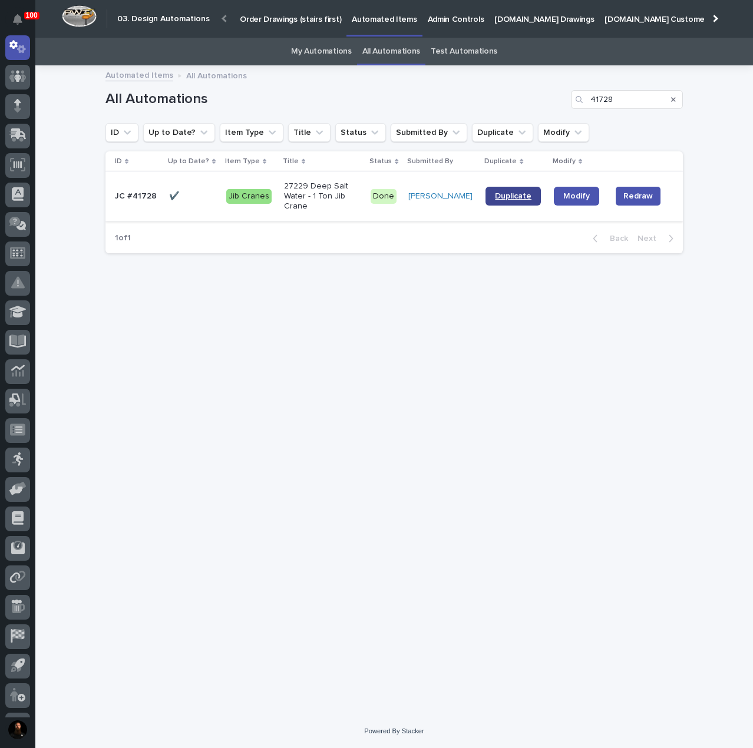
click at [512, 194] on span "Duplicate" at bounding box center [513, 196] width 37 height 8
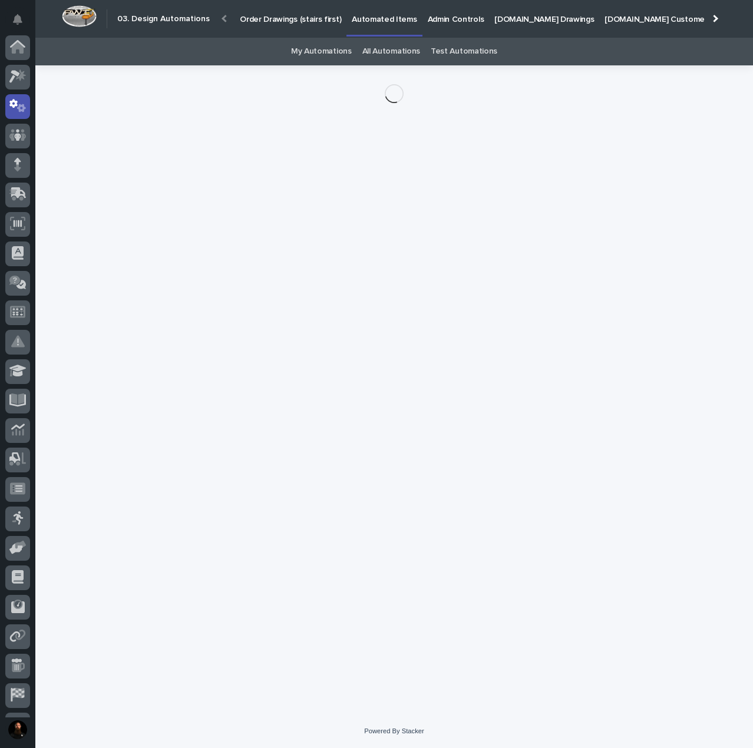
scroll to position [59, 0]
